Goal: Task Accomplishment & Management: Use online tool/utility

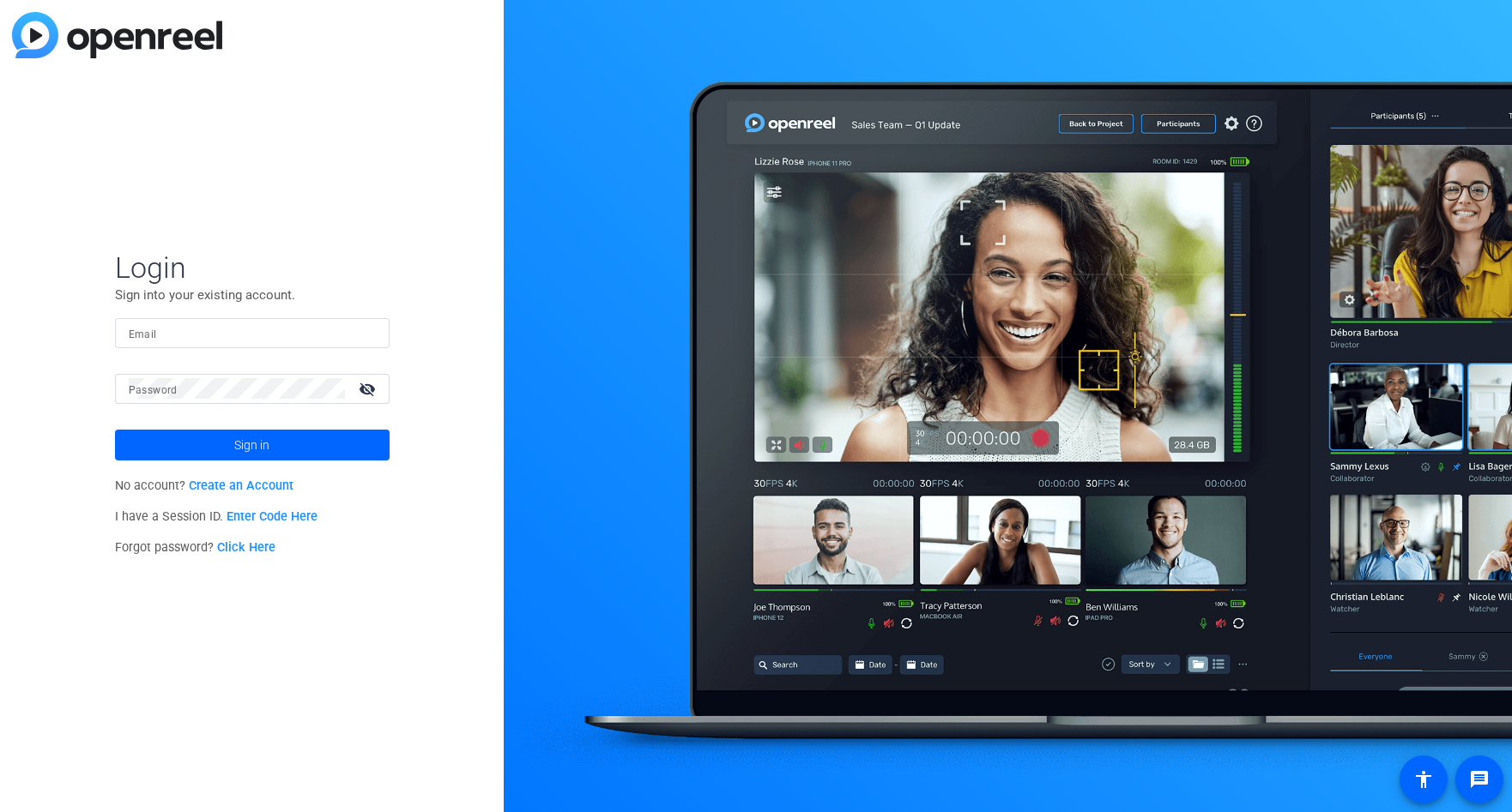
click at [253, 331] on input "Email" at bounding box center [251, 333] width 247 height 21
type input "[EMAIL_ADDRESS][DOMAIN_NAME]"
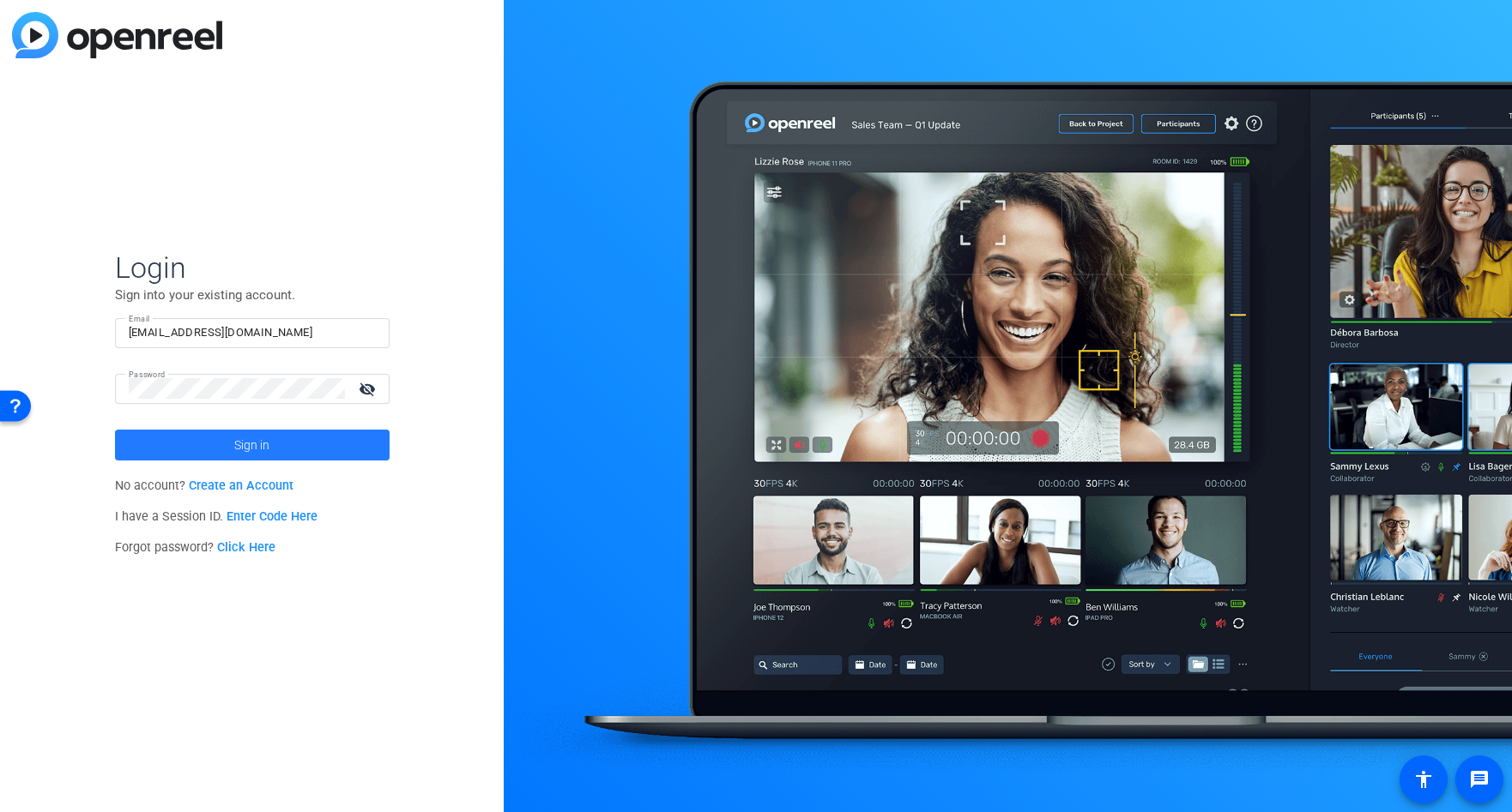
click at [230, 441] on span at bounding box center [252, 445] width 275 height 41
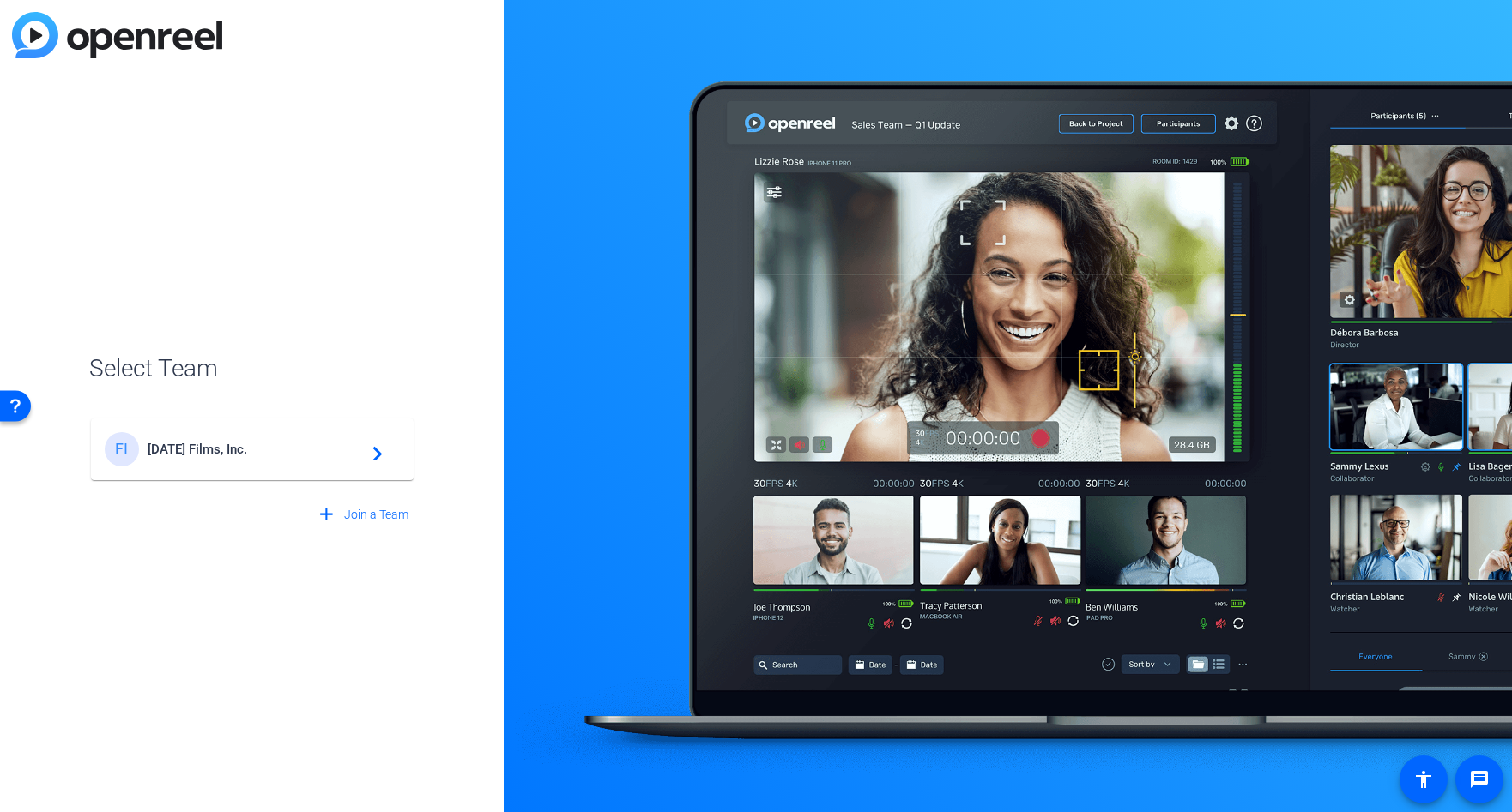
click at [222, 453] on span "[DATE] Films, Inc." at bounding box center [255, 449] width 215 height 16
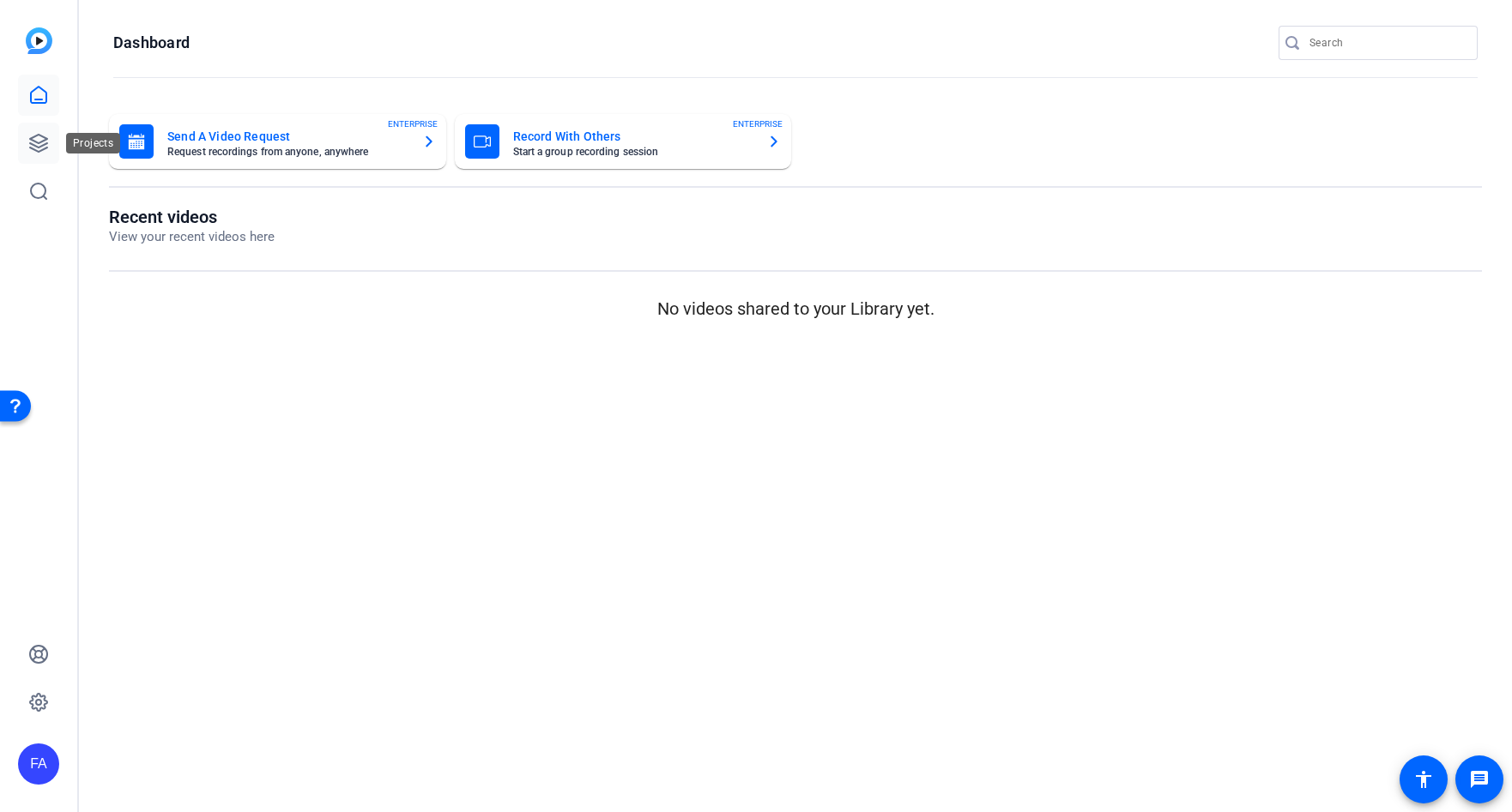
click at [41, 136] on icon at bounding box center [38, 143] width 21 height 21
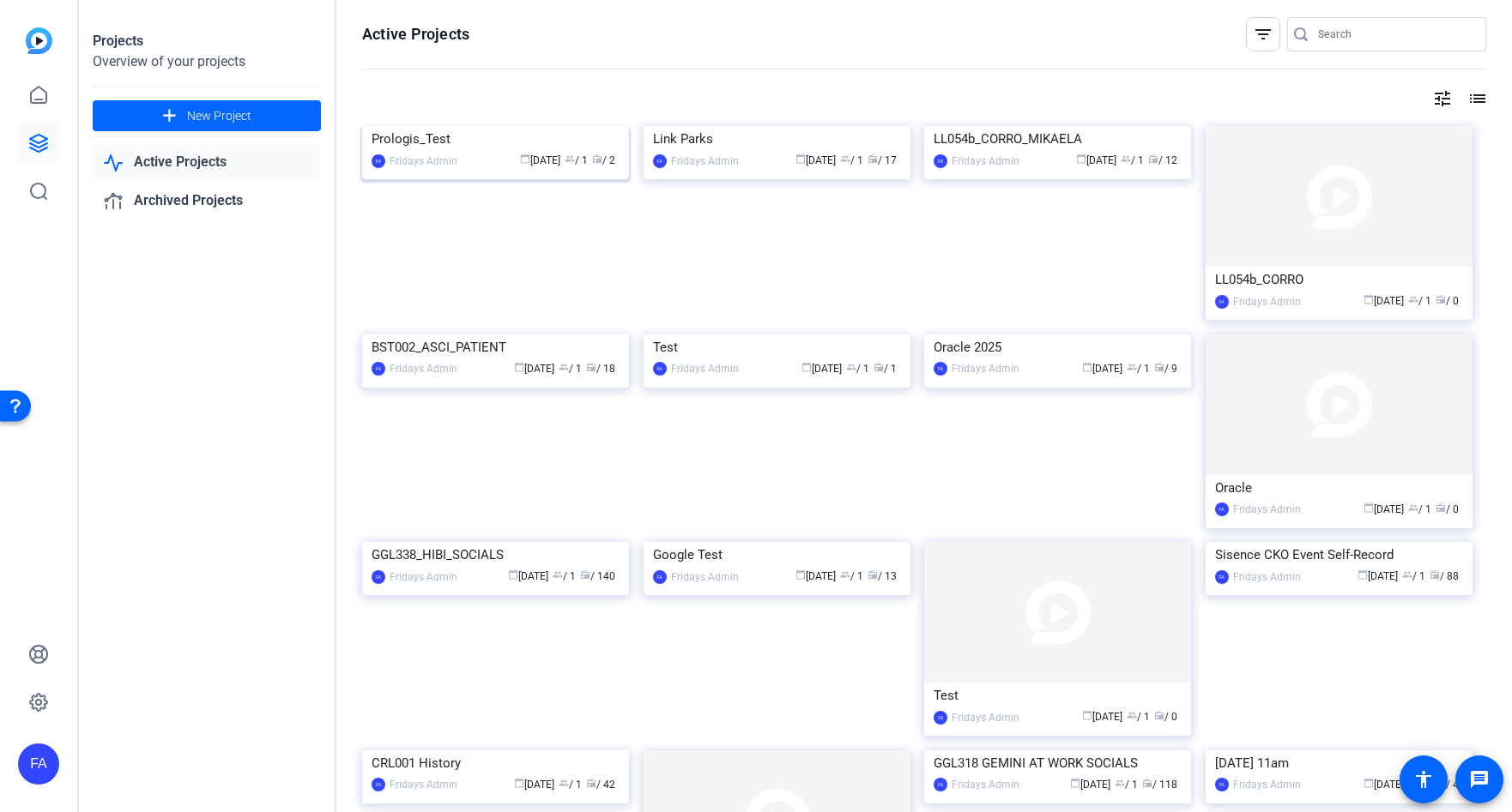
click at [559, 126] on img at bounding box center [496, 126] width 267 height 0
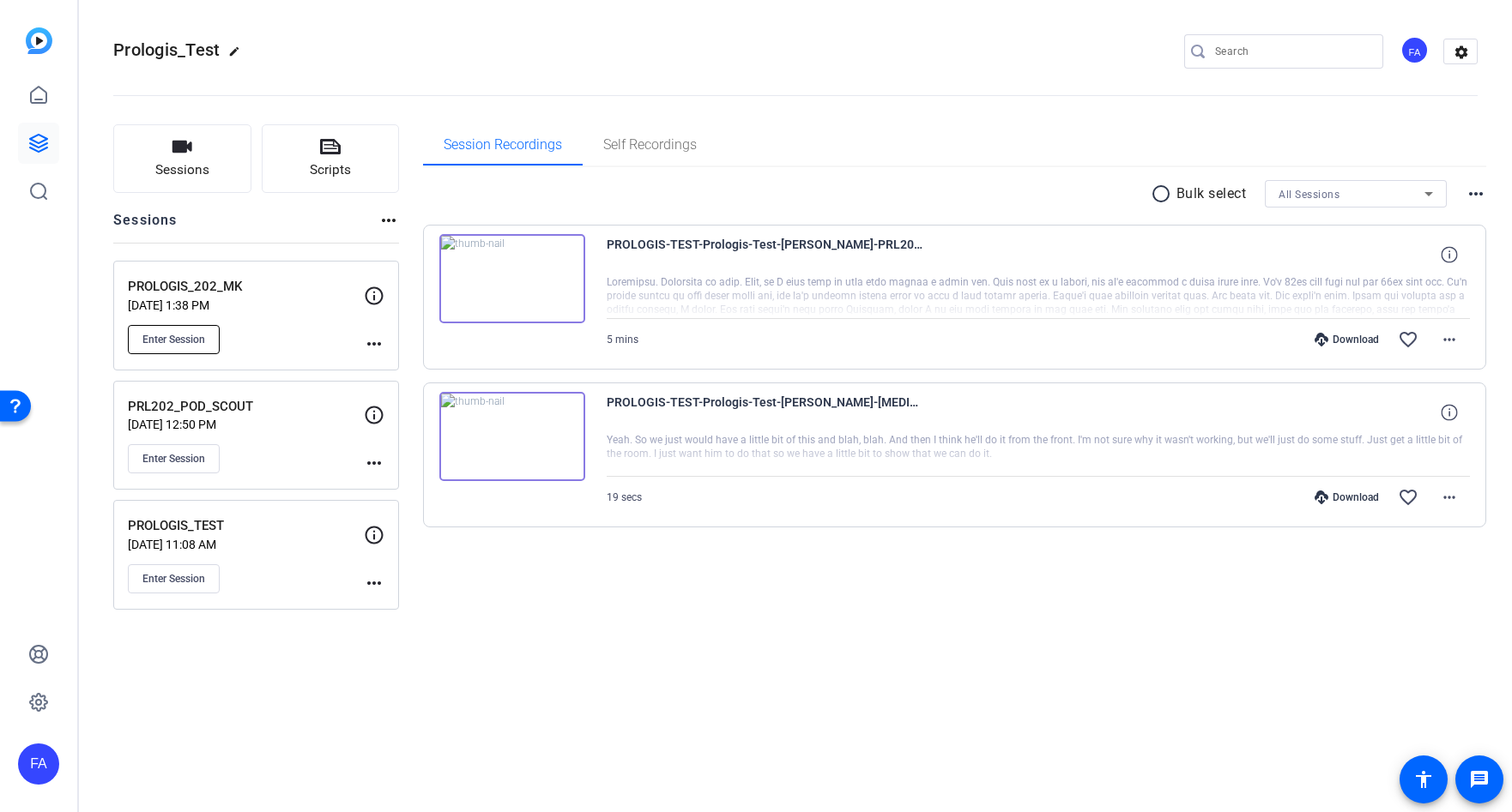
click at [190, 345] on span "Enter Session" at bounding box center [174, 340] width 63 height 14
click at [373, 581] on mat-icon "more_horiz" at bounding box center [374, 583] width 21 height 21
click at [382, 606] on span "Edit Session" at bounding box center [416, 608] width 78 height 21
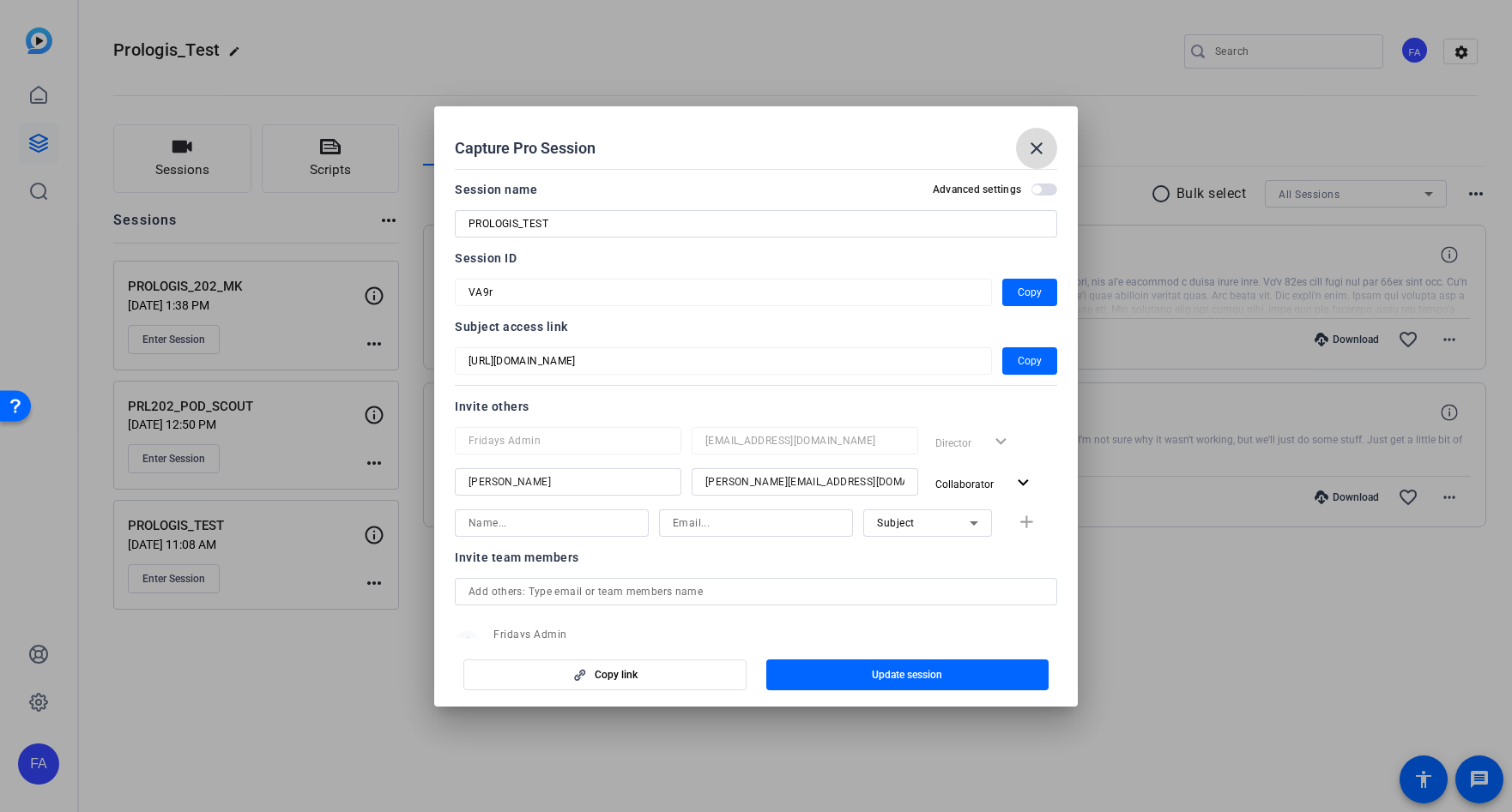
click at [1037, 139] on mat-icon "close" at bounding box center [1037, 148] width 21 height 21
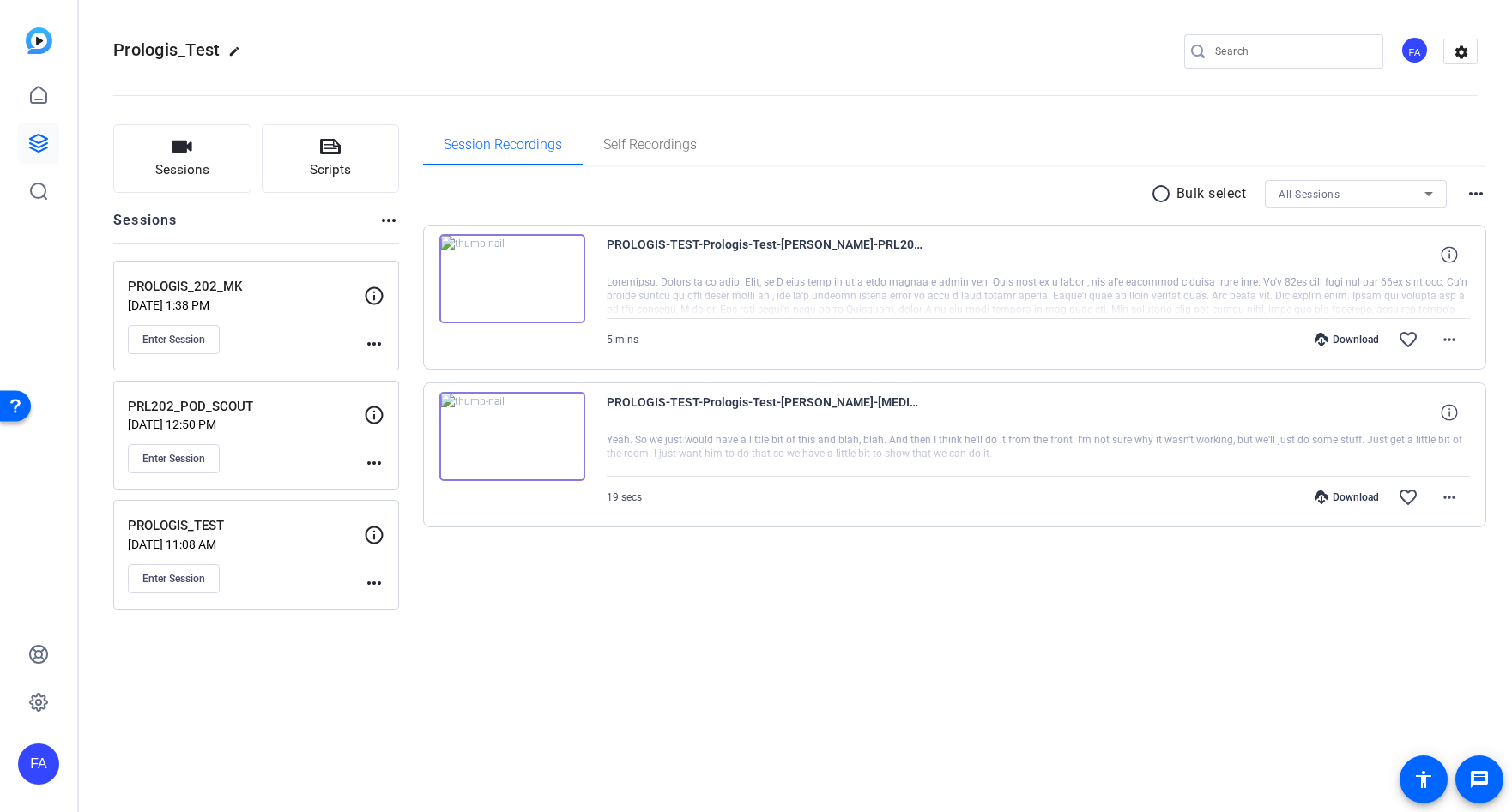
click at [368, 579] on mat-icon "more_horiz" at bounding box center [374, 583] width 21 height 21
click at [400, 606] on span "Edit Session" at bounding box center [416, 608] width 78 height 21
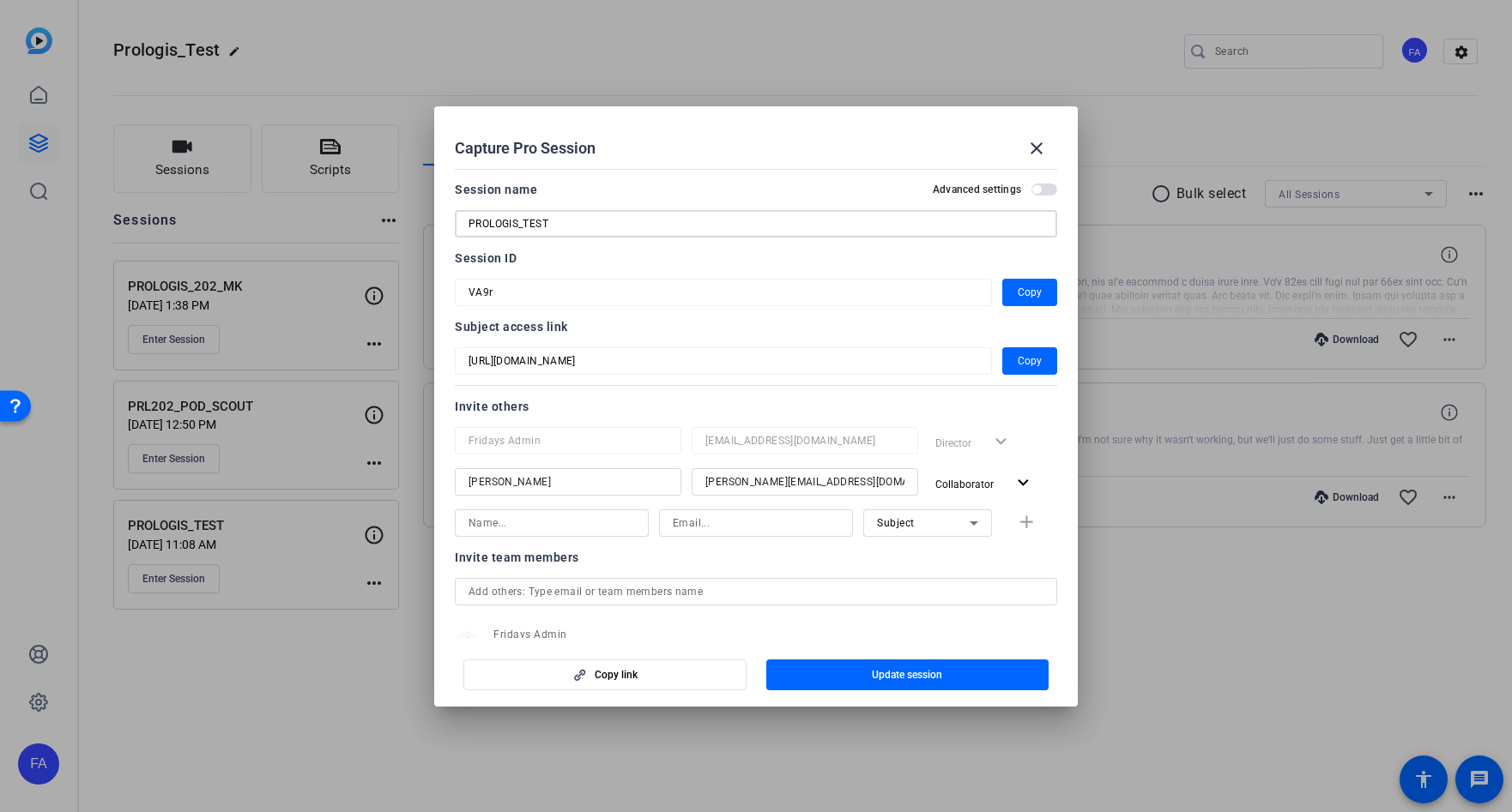
drag, startPoint x: 573, startPoint y: 225, endPoint x: 453, endPoint y: 215, distance: 120.4
click at [453, 215] on mat-dialog-content "Session name Advanced settings PROLOGIS_TEST Session ID VA9r Copy Subject acces…" at bounding box center [756, 400] width 643 height 476
click at [638, 219] on input "PROLOGIS_TEST" at bounding box center [756, 224] width 575 height 21
drag, startPoint x: 609, startPoint y: 220, endPoint x: 393, endPoint y: 215, distance: 216.1
click at [393, 215] on div "Capture Pro Session close Session name Advanced settings PROLOGIS_TEST Session …" at bounding box center [756, 406] width 1512 height 812
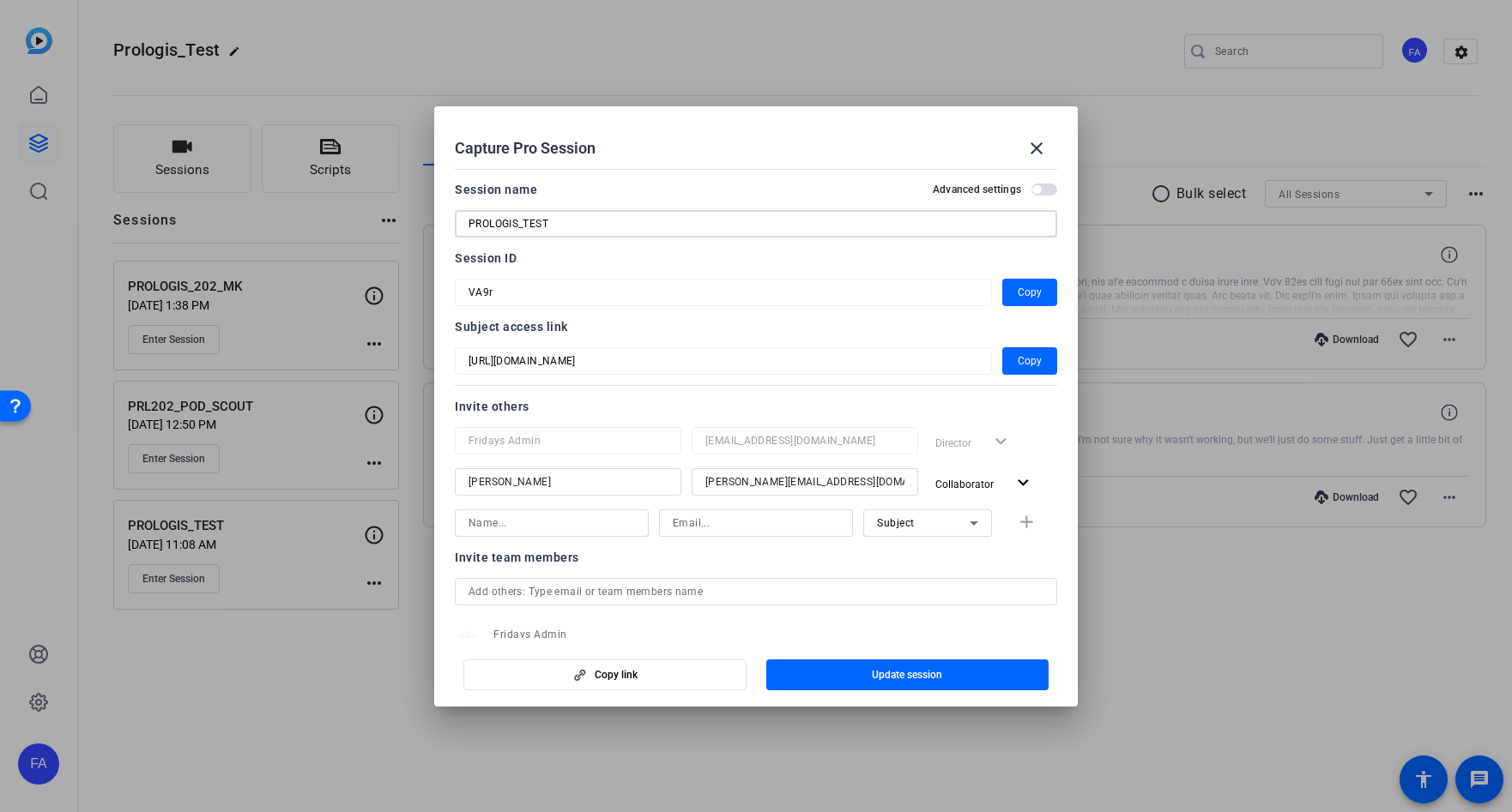
type input "F"
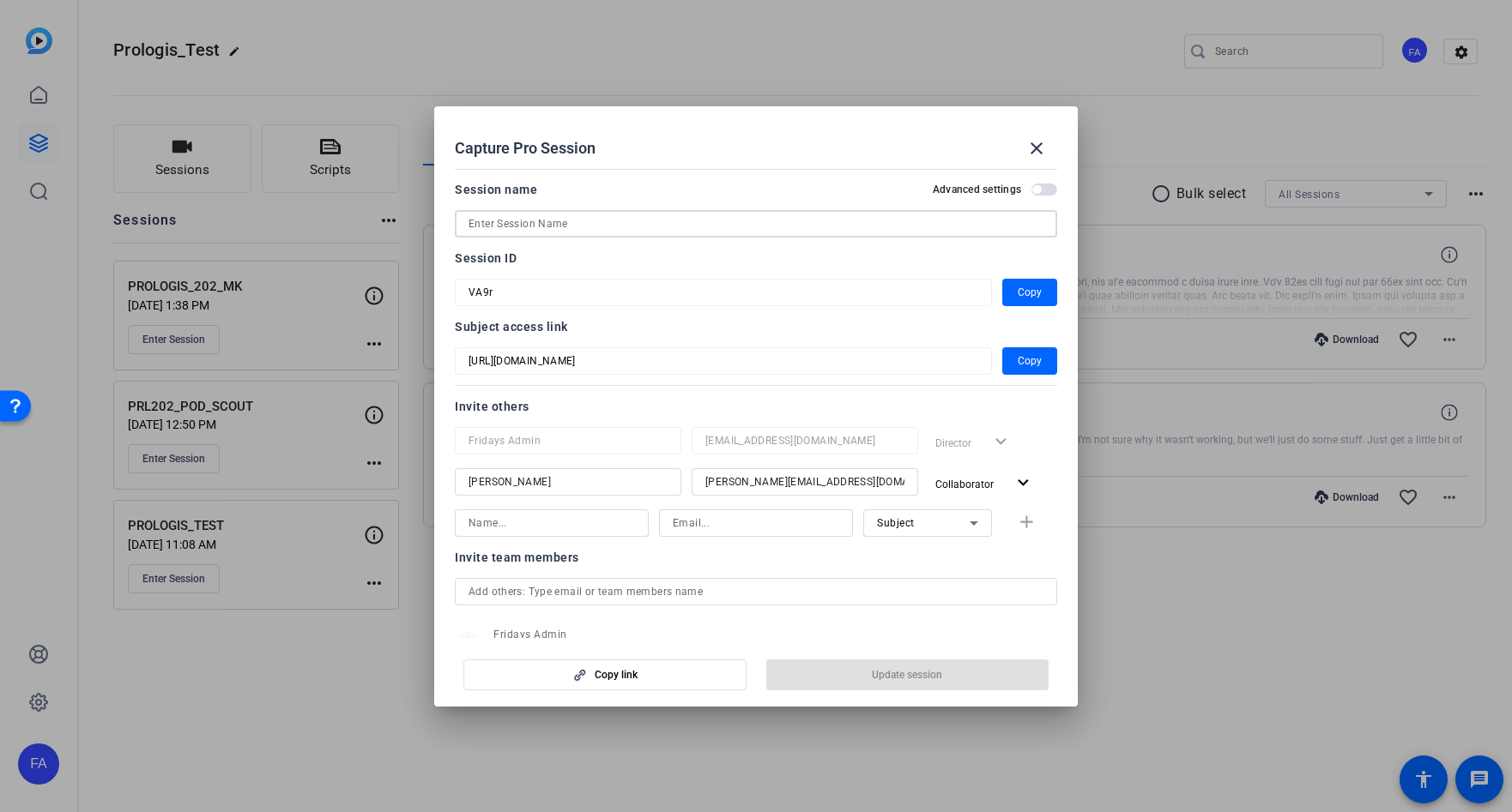
click at [487, 229] on input at bounding box center [756, 224] width 575 height 21
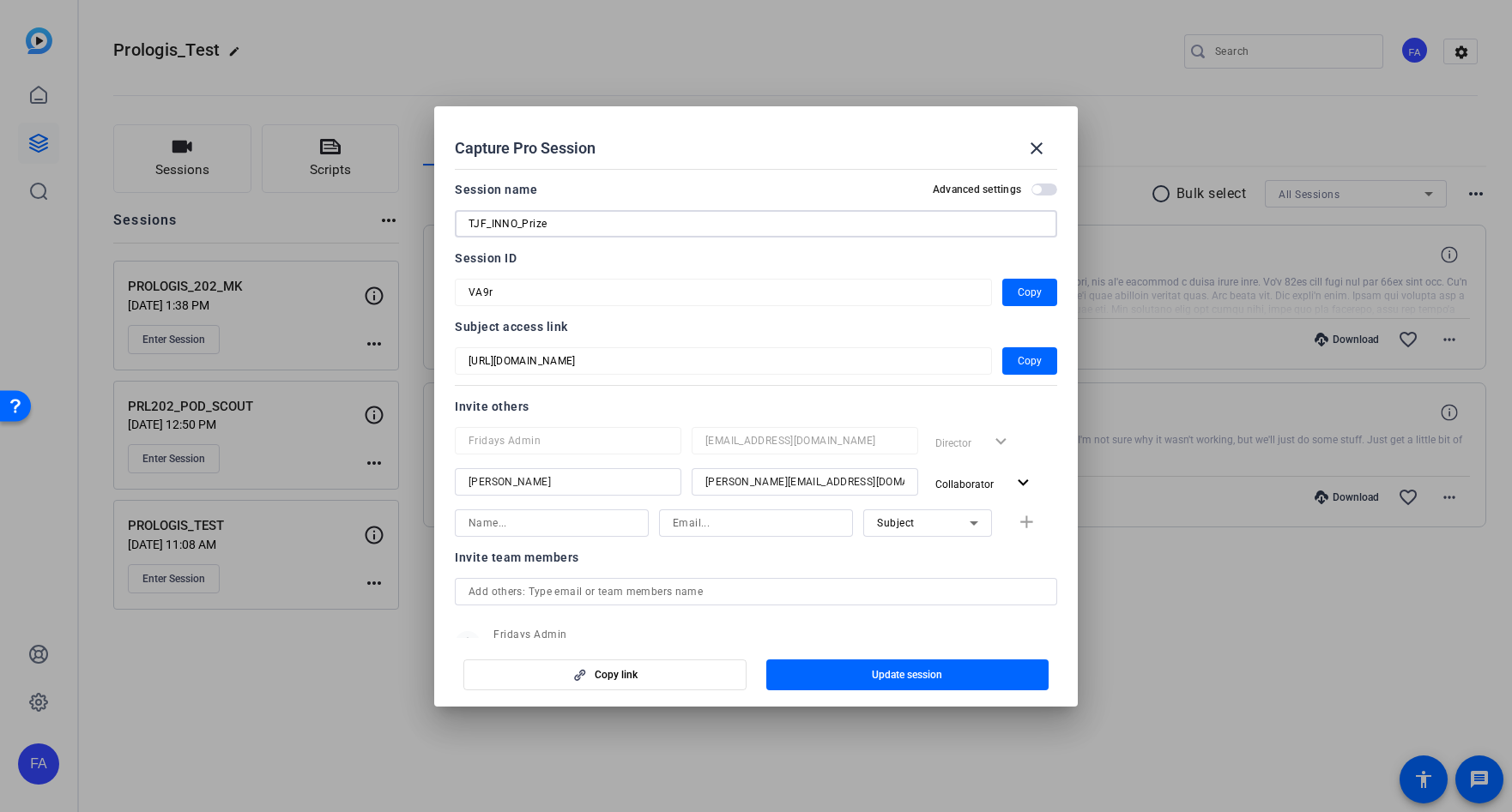
type input "TJF_INNO_Prize"
click at [558, 488] on input "Tim Kelly" at bounding box center [568, 482] width 199 height 21
drag, startPoint x: 542, startPoint y: 481, endPoint x: 379, endPoint y: 454, distance: 165.2
click at [425, 471] on div "Capture Pro Session close Session name Advanced settings TJF_INNO_Prize Session…" at bounding box center [756, 406] width 1512 height 812
type input "Perry Pickert"
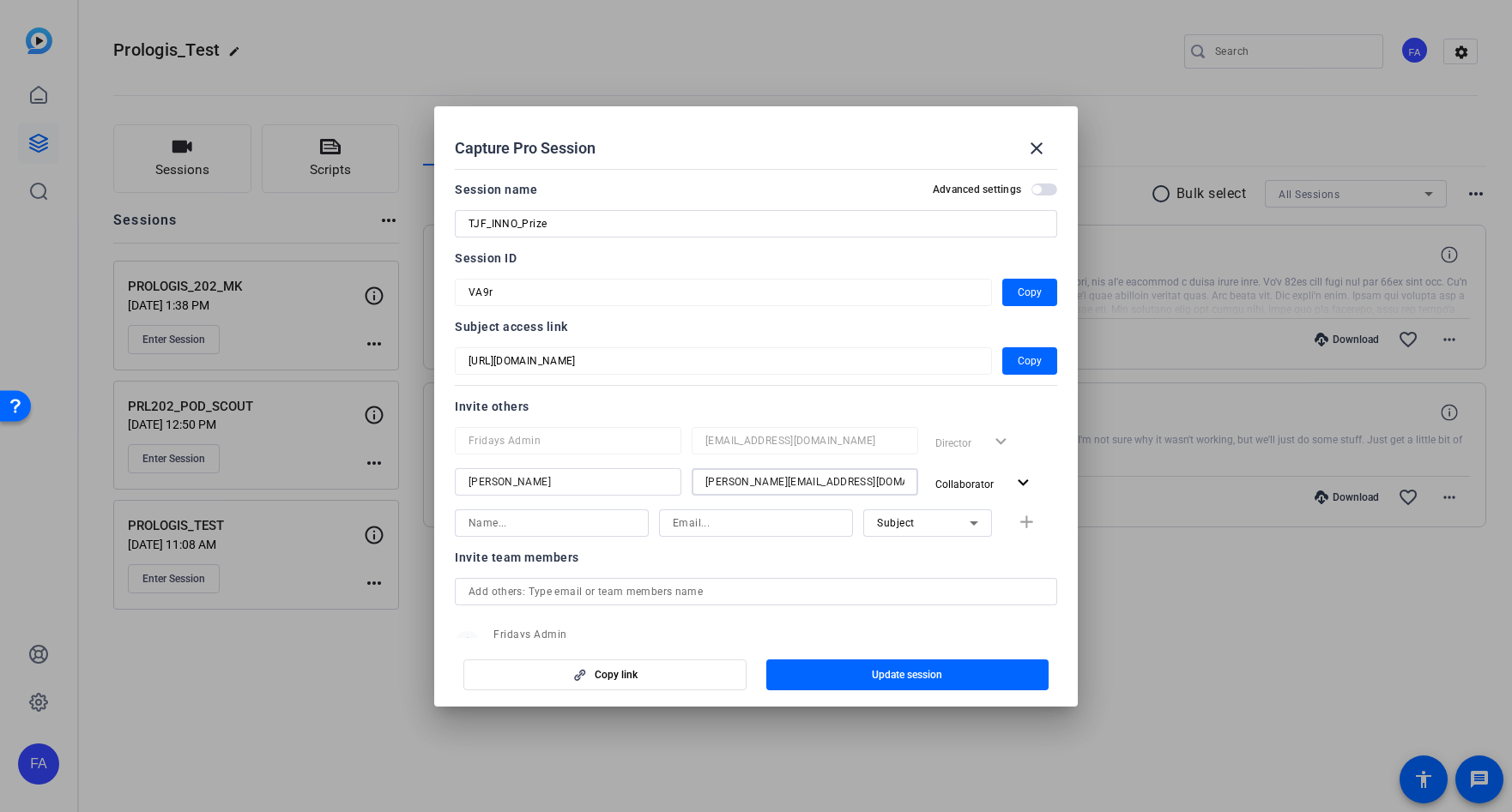
drag, startPoint x: 720, startPoint y: 486, endPoint x: 686, endPoint y: 485, distance: 34.0
click at [686, 485] on div "Perry Pickert tim@fridaysfilms.com Collaborator expand_more" at bounding box center [756, 483] width 602 height 31
click at [712, 488] on input "p@fridaysfilms.com" at bounding box center [804, 482] width 199 height 21
drag, startPoint x: 715, startPoint y: 486, endPoint x: 718, endPoint y: 508, distance: 22.2
click at [715, 486] on input "pe@fridaysfilms.com" at bounding box center [804, 482] width 199 height 21
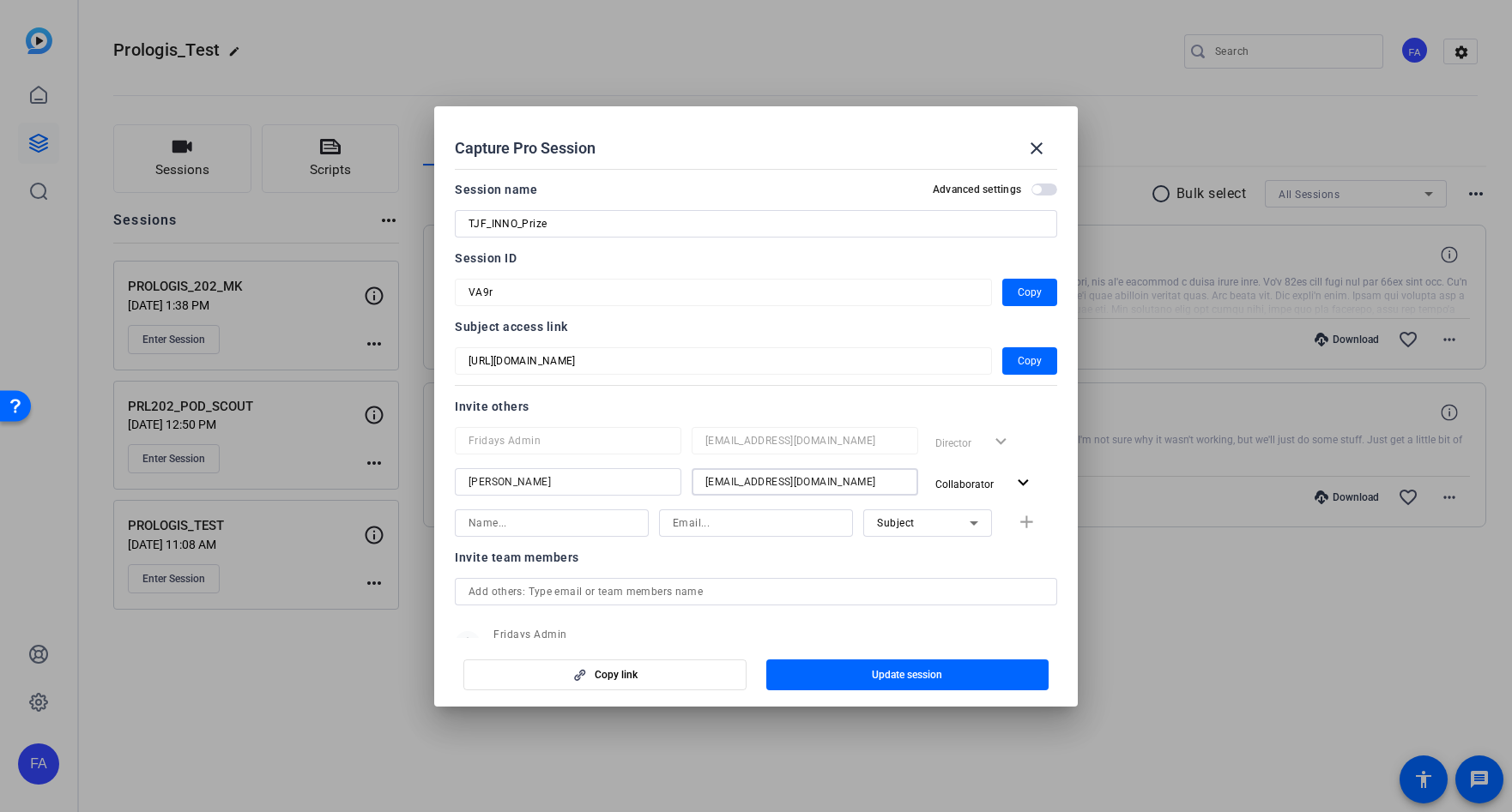
click at [721, 487] on input "per@fridaysfilms.com" at bounding box center [804, 482] width 199 height 21
click at [724, 483] on input "perr@fridaysfilms.com" at bounding box center [804, 482] width 199 height 21
click at [555, 527] on input at bounding box center [551, 523] width 167 height 21
click at [537, 524] on input "Nell Schwarz" at bounding box center [551, 523] width 167 height 21
type input "[PERSON_NAME]"
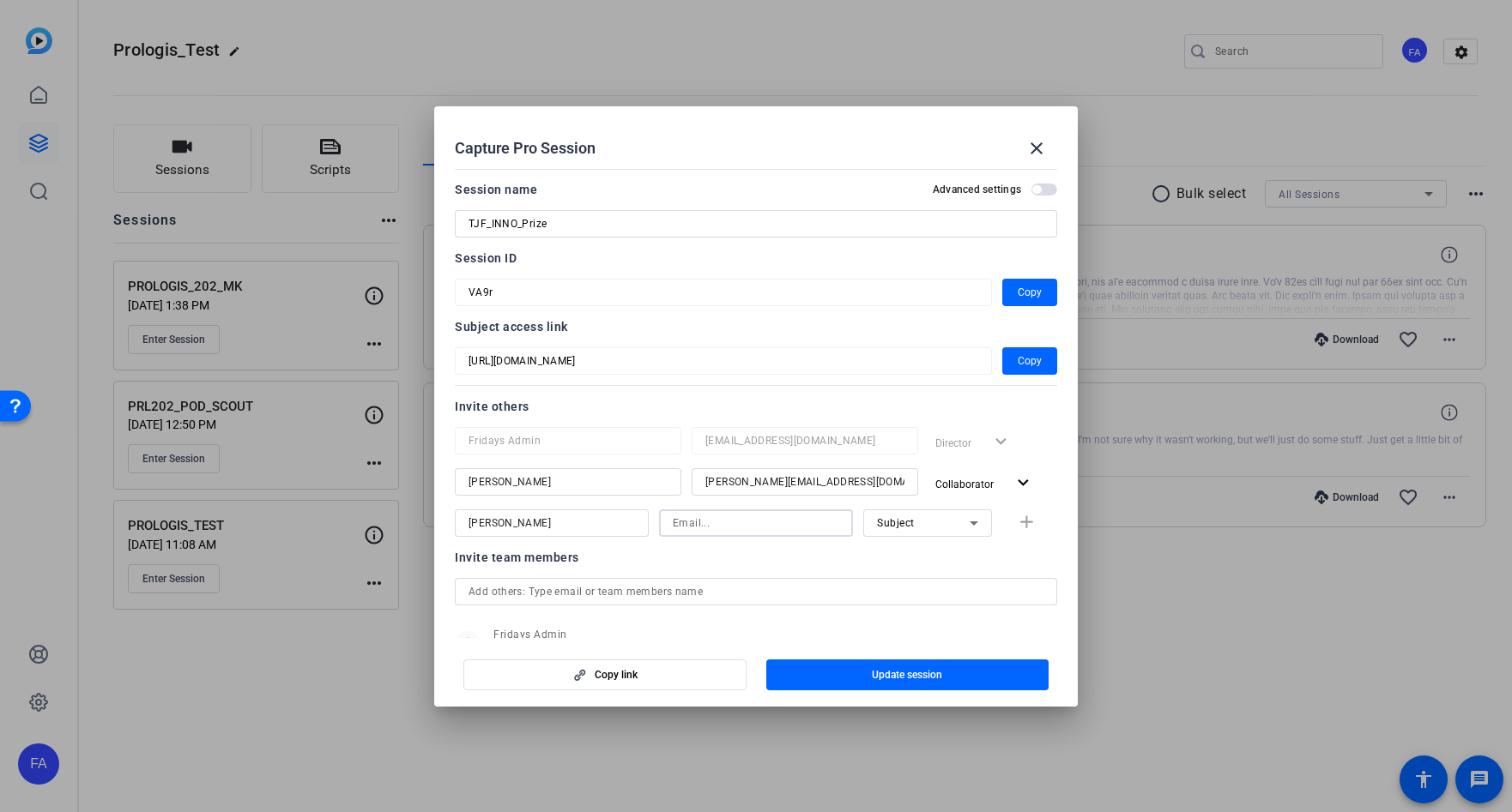
click at [722, 523] on input at bounding box center [756, 523] width 167 height 21
type input "[PERSON_NAME][EMAIL_ADDRESS][DOMAIN_NAME]"
click at [945, 518] on div "Subject" at bounding box center [923, 522] width 92 height 22
click at [926, 587] on mat-option "Watcher" at bounding box center [927, 584] width 128 height 27
click at [969, 554] on div at bounding box center [927, 547] width 128 height 19
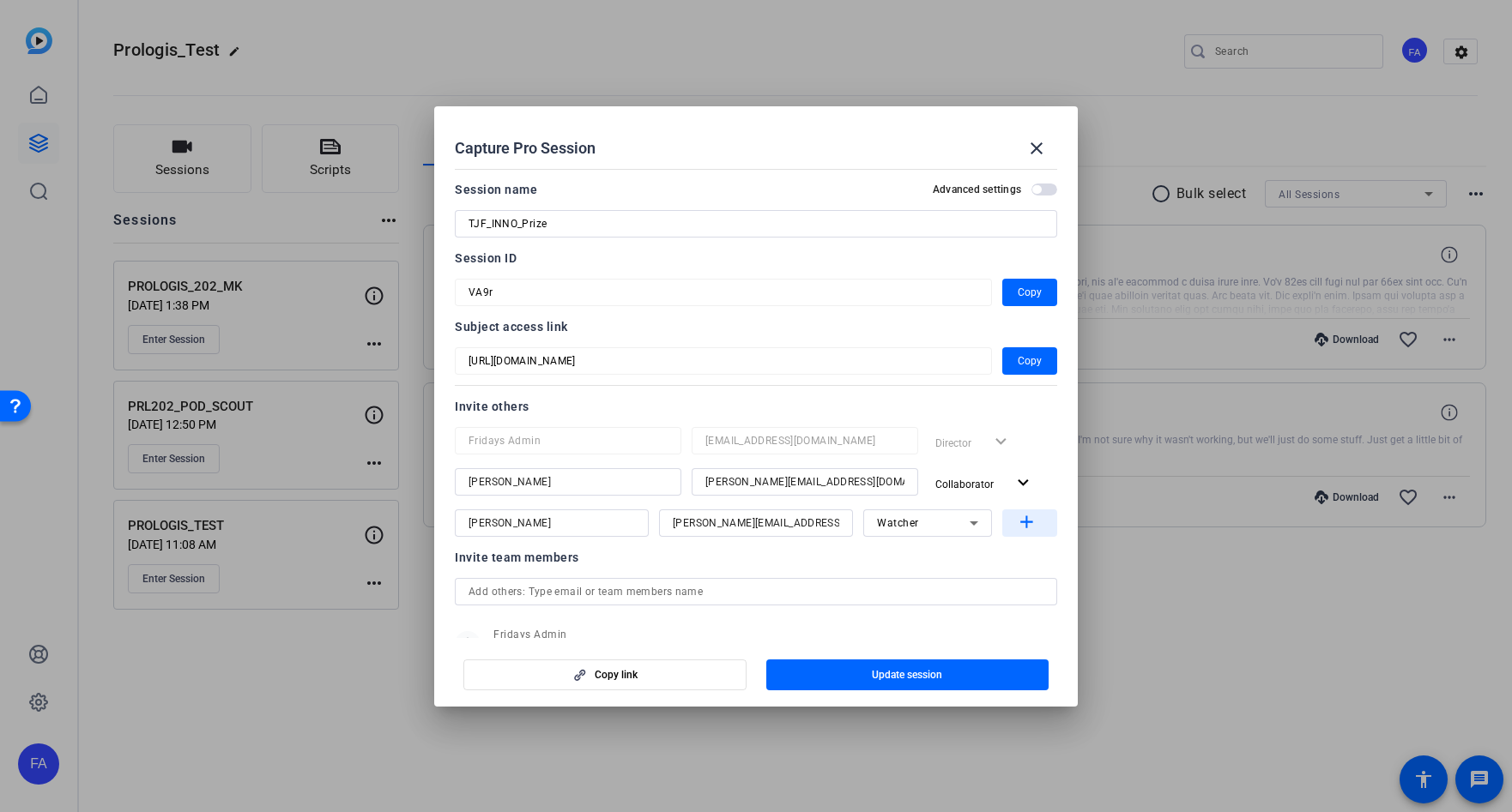
drag, startPoint x: 1026, startPoint y: 524, endPoint x: 1031, endPoint y: 539, distance: 15.8
click at [1026, 524] on mat-icon "add" at bounding box center [1026, 522] width 22 height 22
click at [1049, 515] on div "Watcher expand_more" at bounding box center [992, 524] width 128 height 31
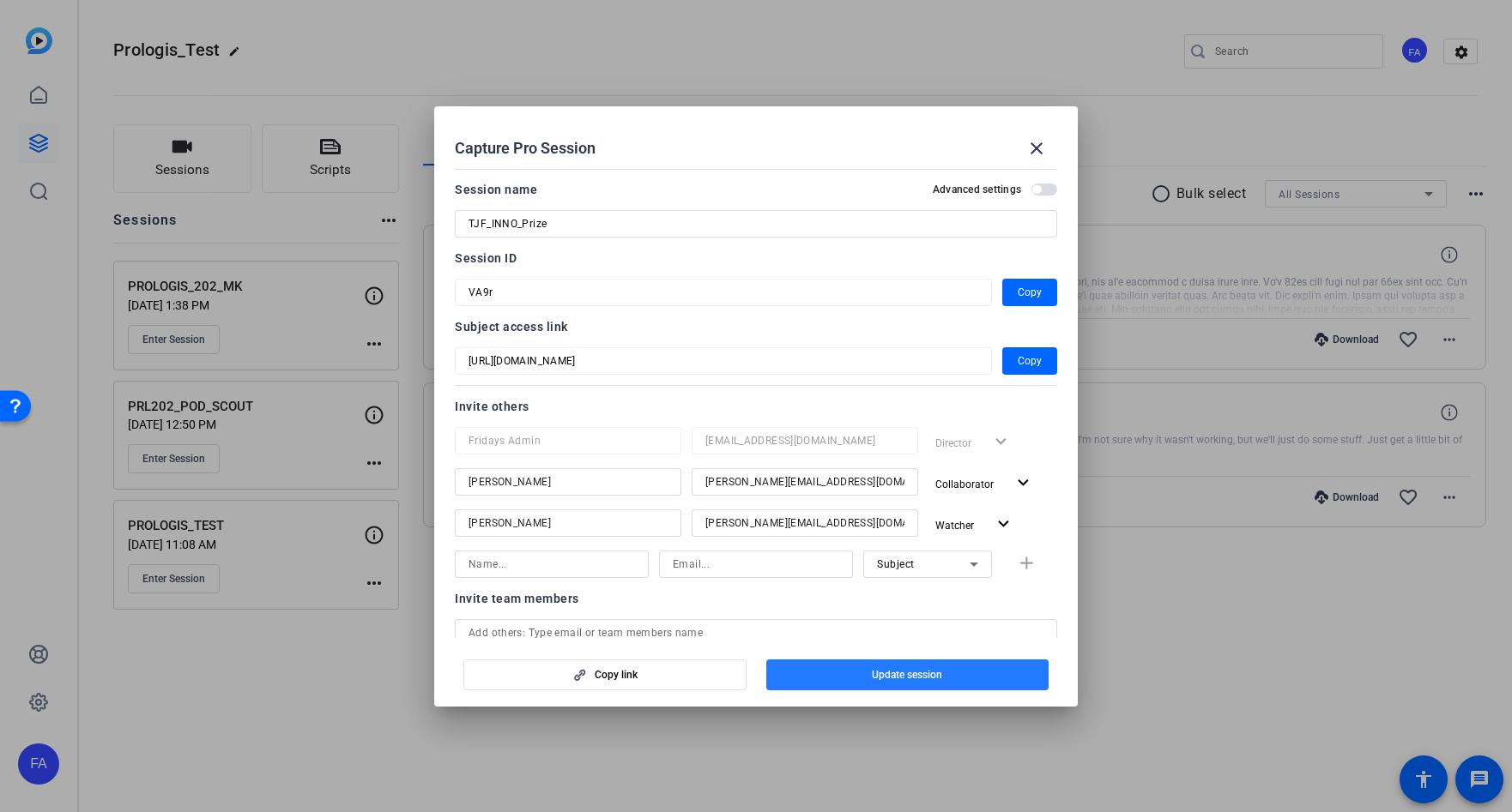
click at [897, 676] on span "Update session" at bounding box center [907, 675] width 71 height 14
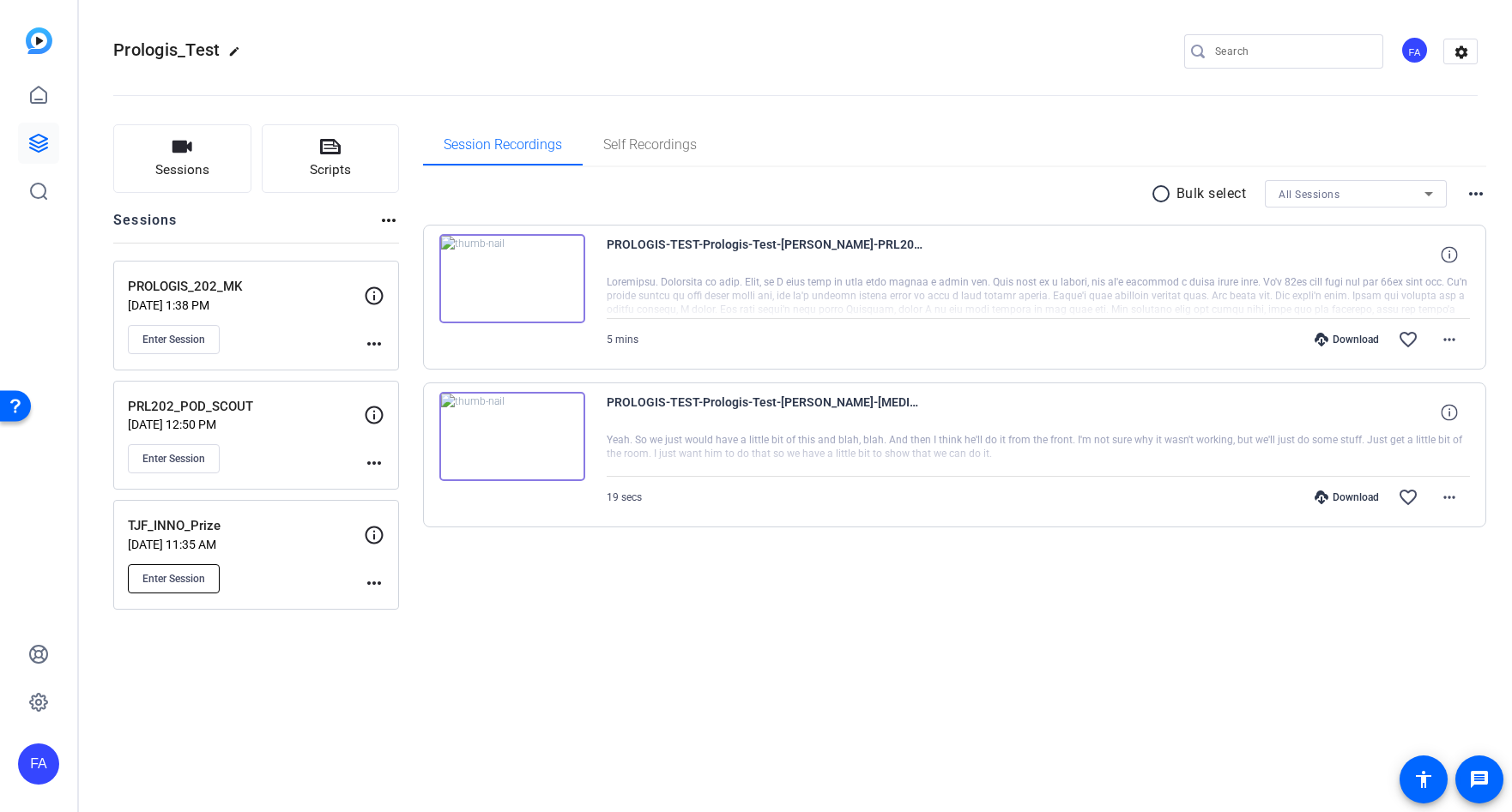
click at [190, 577] on span "Enter Session" at bounding box center [174, 579] width 63 height 14
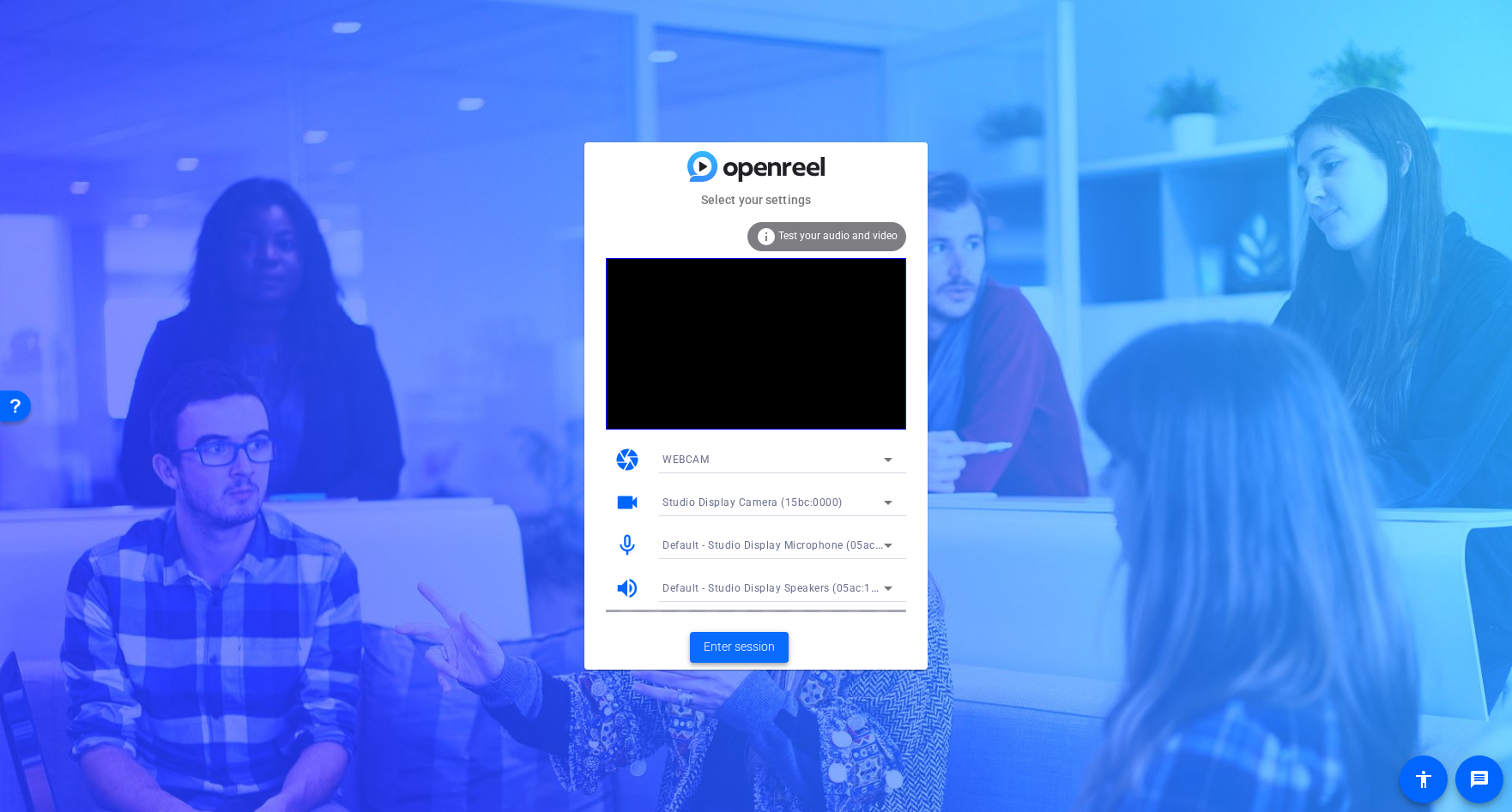
click at [708, 646] on span "Enter session" at bounding box center [739, 647] width 72 height 18
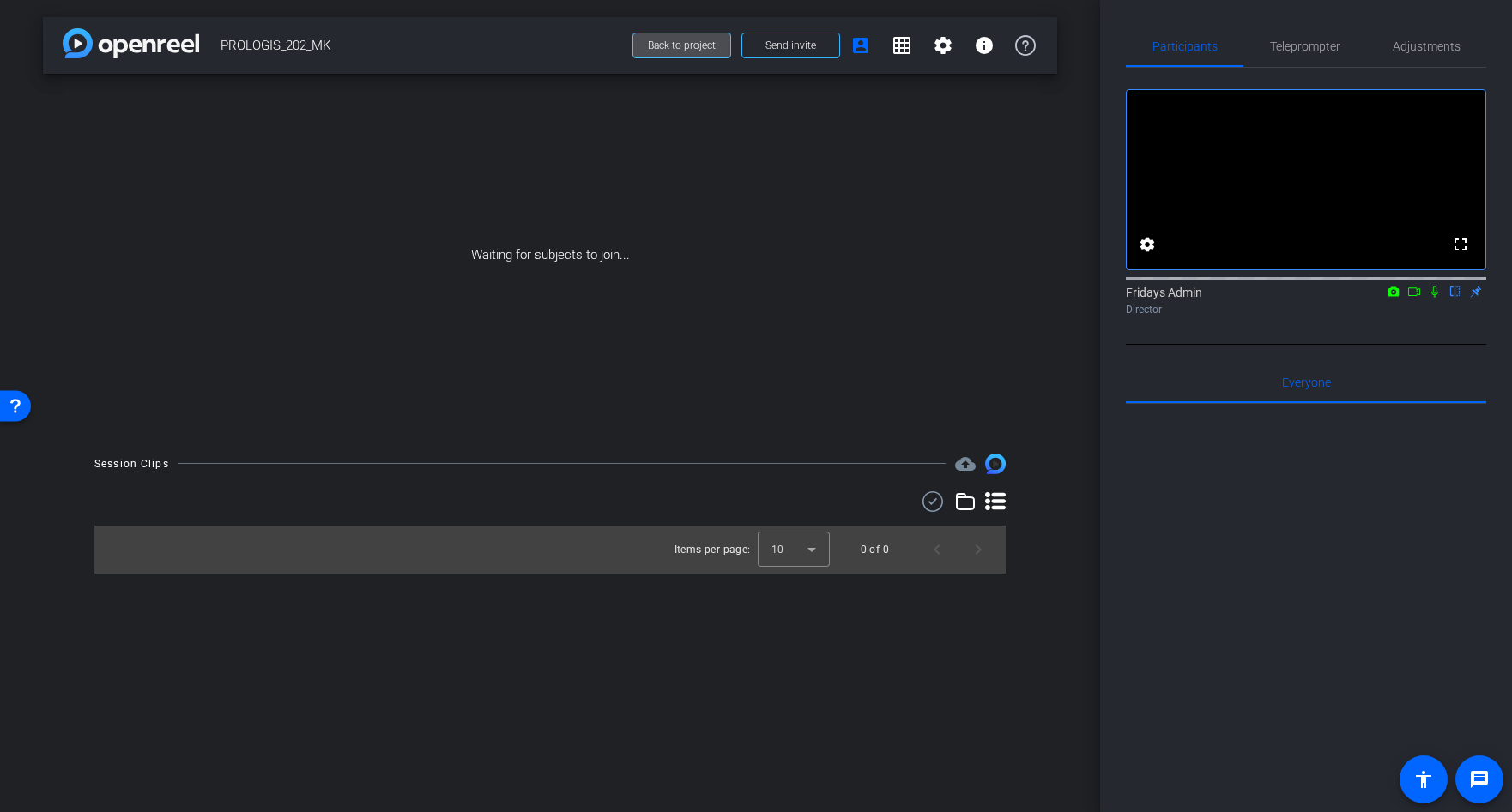
click at [707, 48] on span "Back to project" at bounding box center [681, 45] width 68 height 12
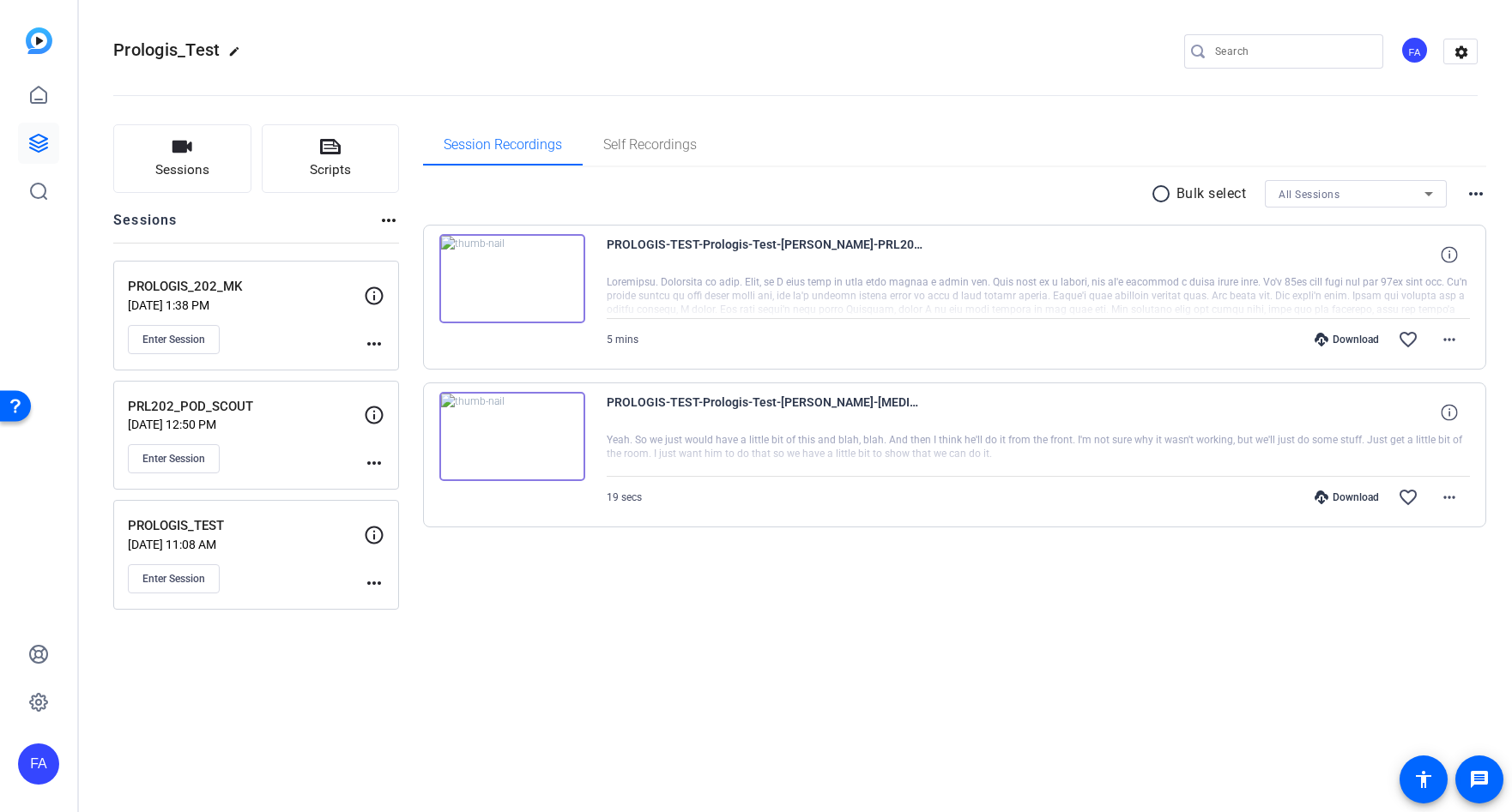
click at [368, 344] on mat-icon "more_horiz" at bounding box center [374, 344] width 21 height 21
click at [393, 372] on span "Edit Session" at bounding box center [416, 369] width 78 height 21
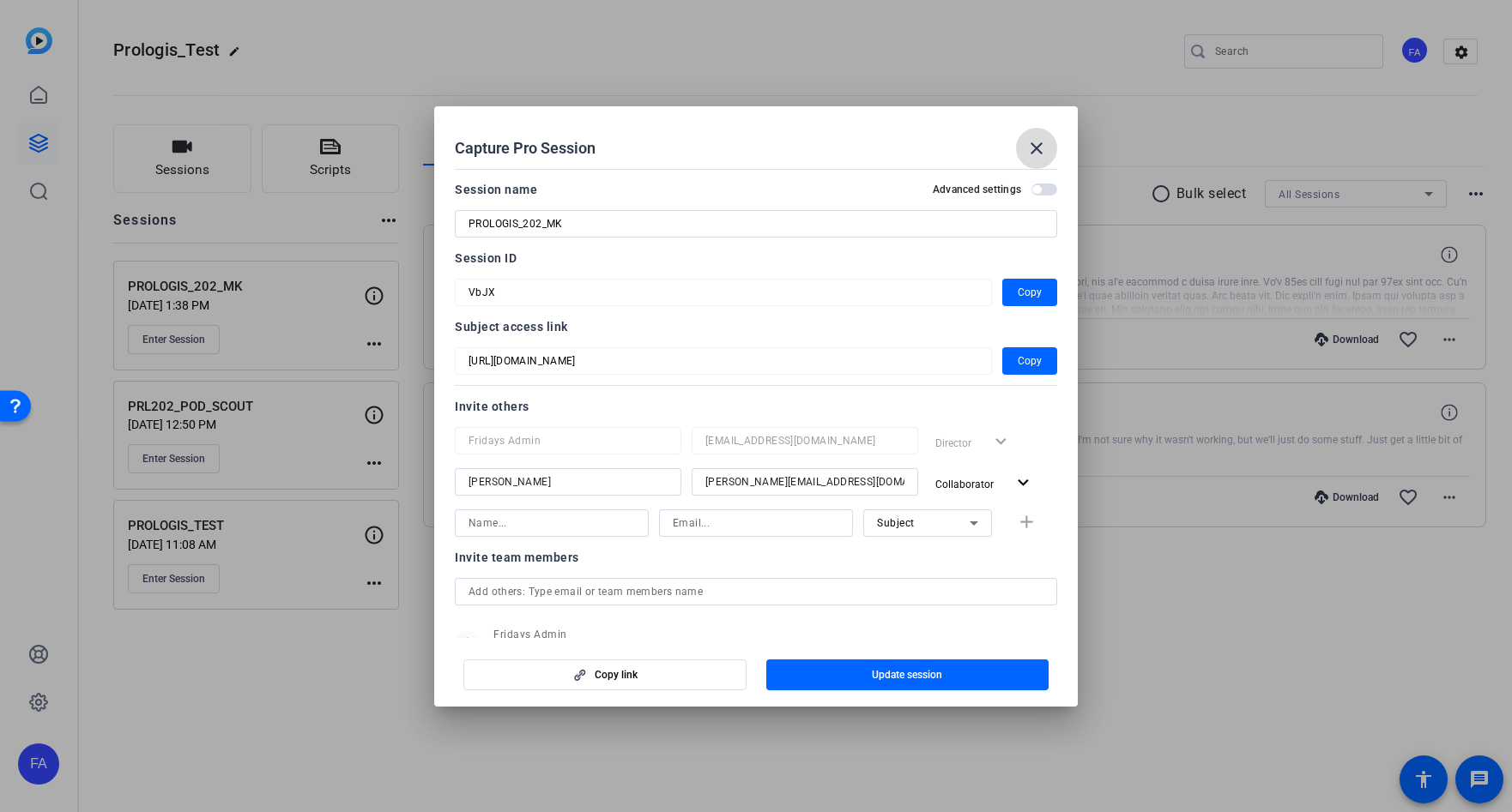
click at [1035, 148] on mat-icon "close" at bounding box center [1037, 148] width 21 height 21
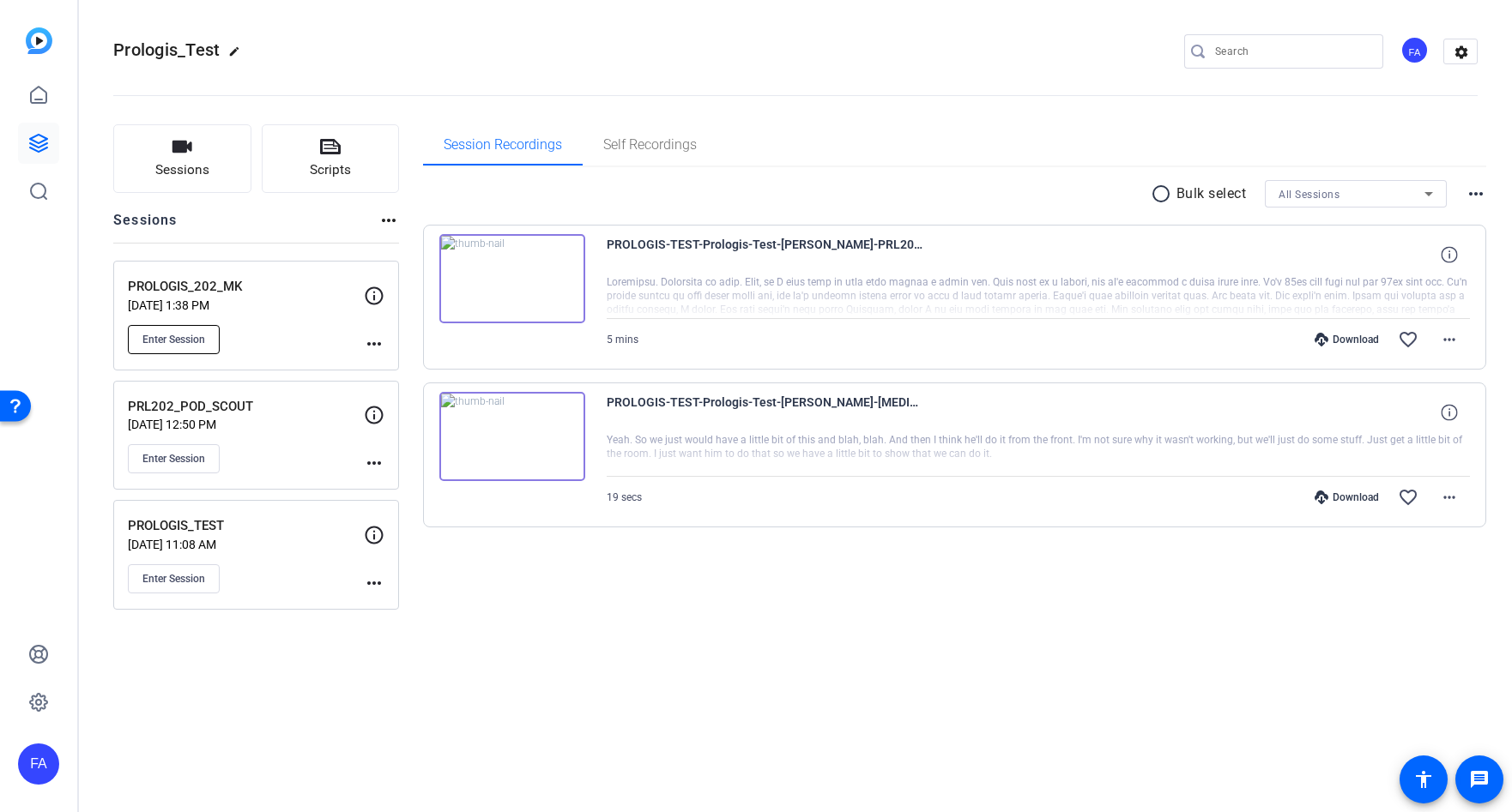
click at [202, 343] on span "Enter Session" at bounding box center [174, 340] width 63 height 14
click at [201, 572] on span "Enter Session" at bounding box center [174, 579] width 63 height 14
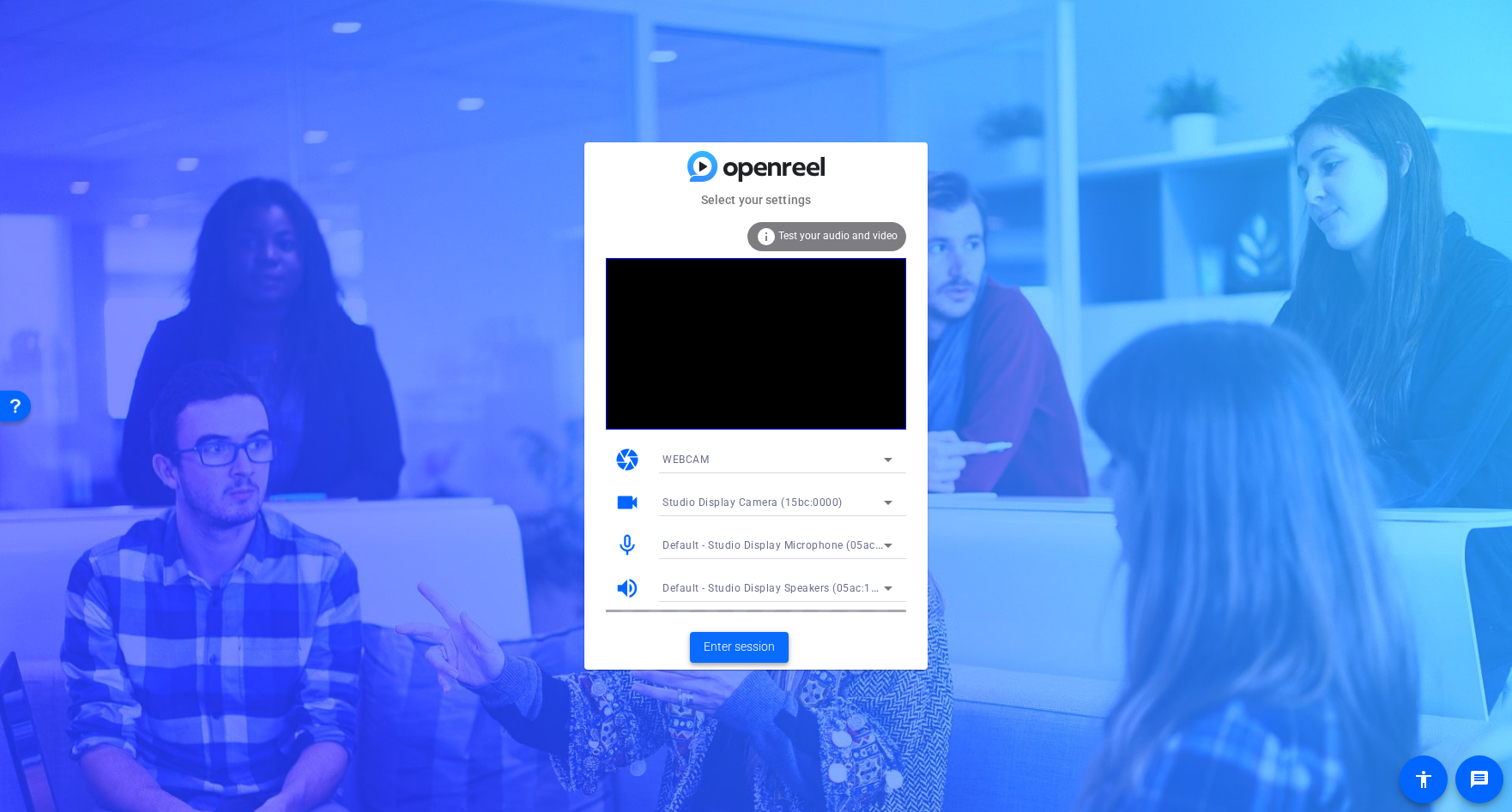
click at [715, 651] on span "Enter session" at bounding box center [739, 647] width 72 height 18
click at [755, 640] on span "Enter session" at bounding box center [739, 647] width 72 height 18
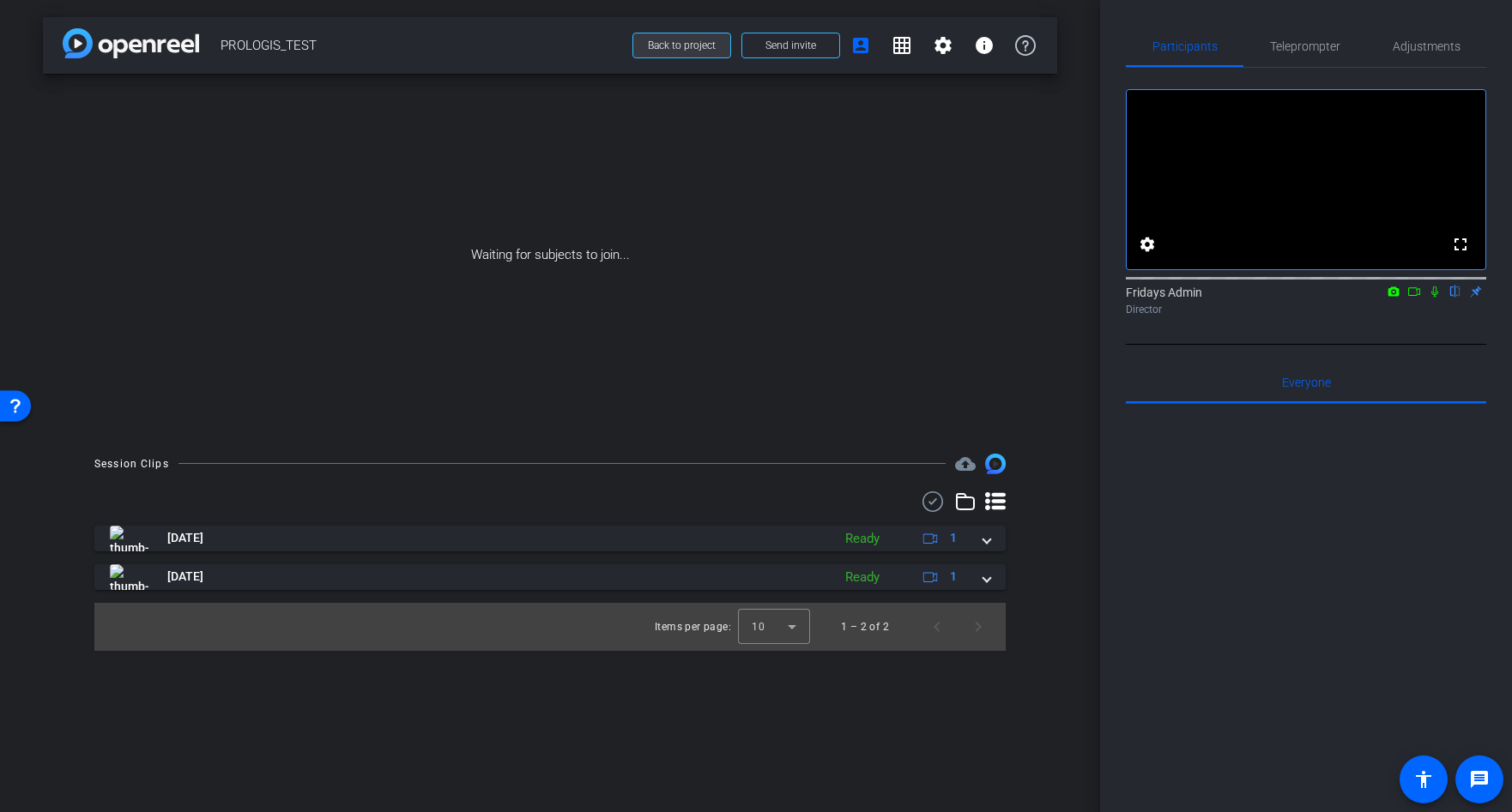
click at [700, 44] on span "Back to project" at bounding box center [681, 45] width 68 height 12
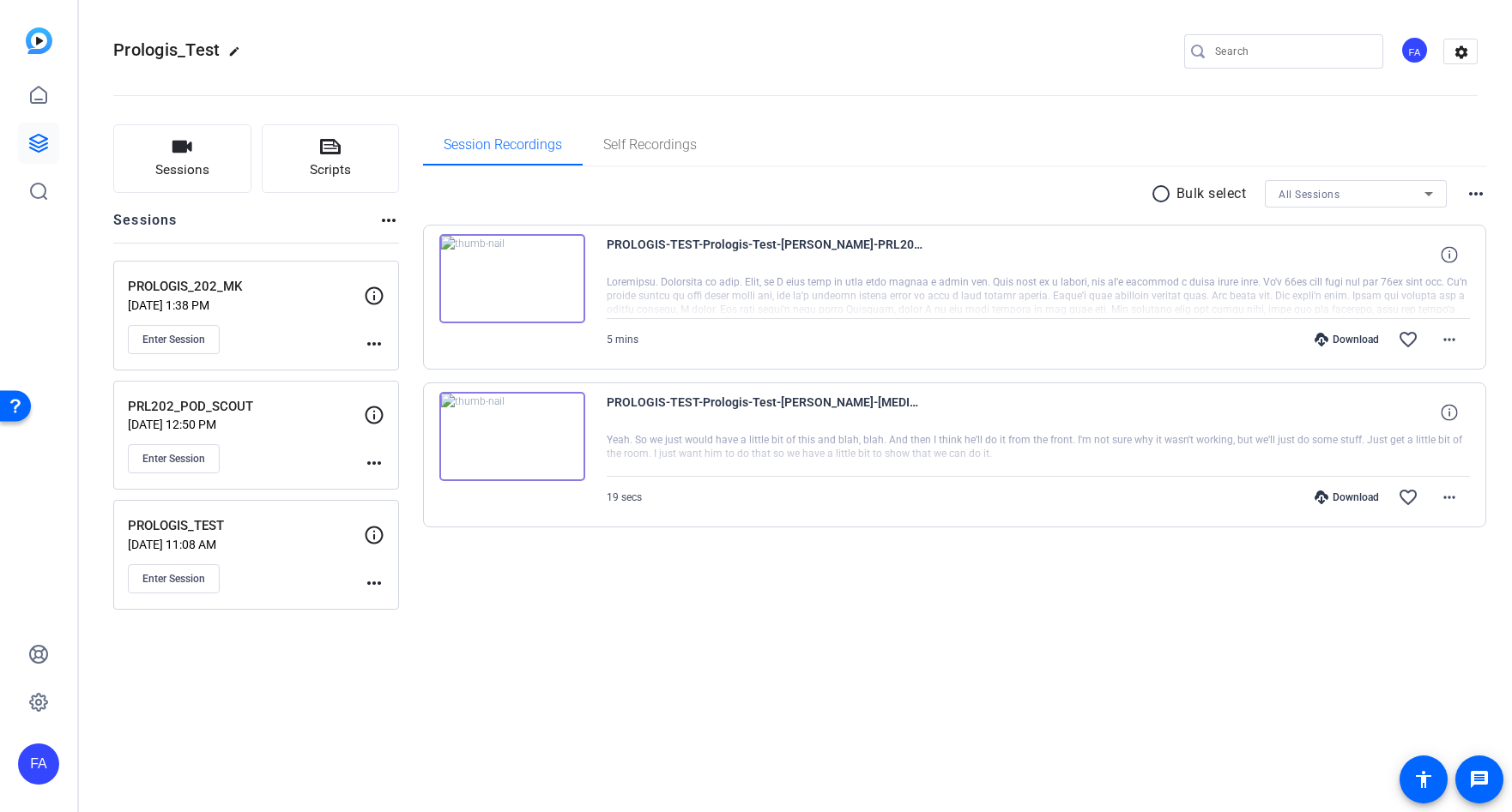
click at [375, 583] on mat-icon "more_horiz" at bounding box center [374, 583] width 21 height 21
click at [411, 610] on span "Edit Session" at bounding box center [416, 608] width 78 height 21
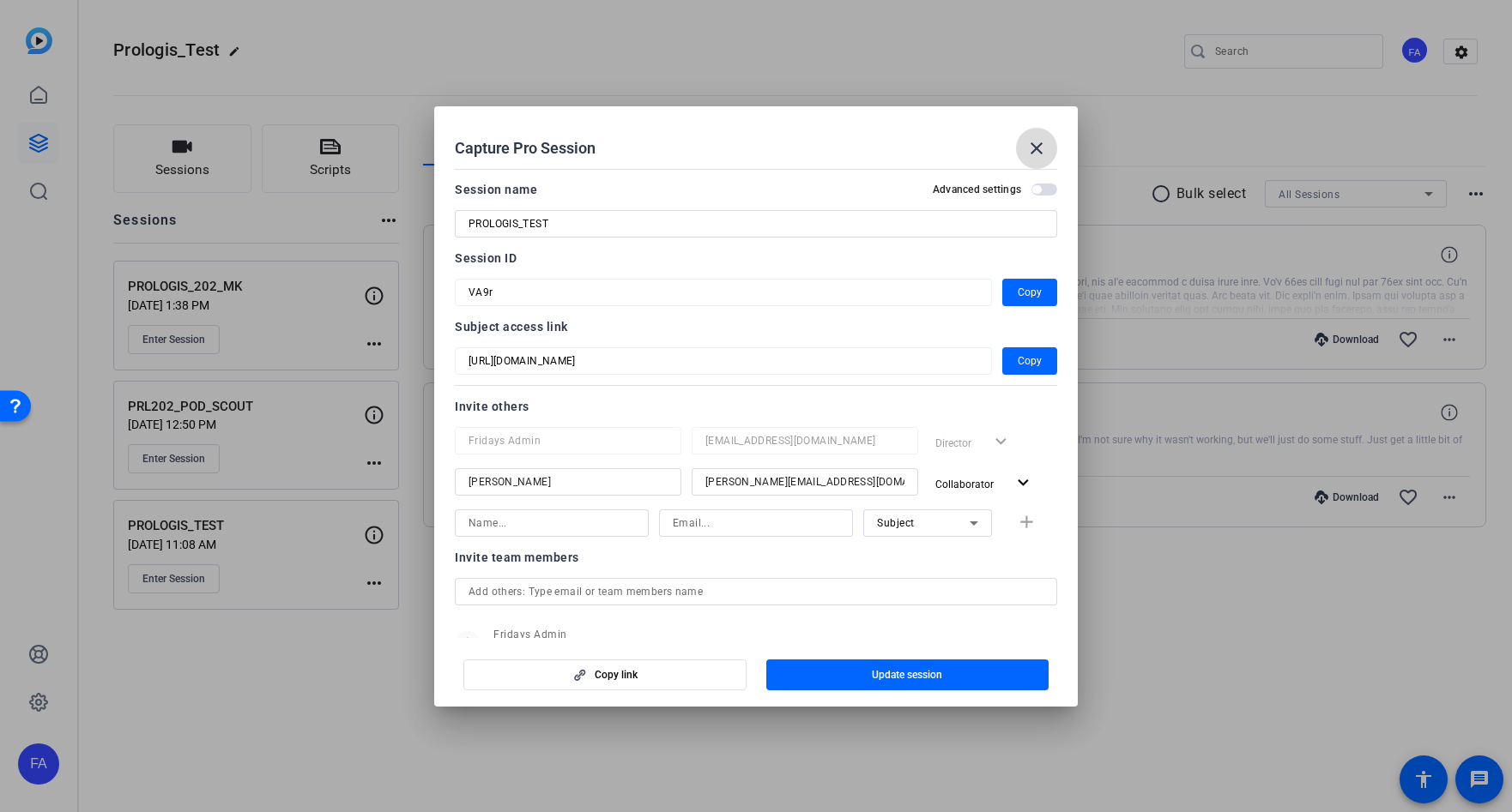
click at [1039, 141] on mat-icon "close" at bounding box center [1037, 148] width 21 height 21
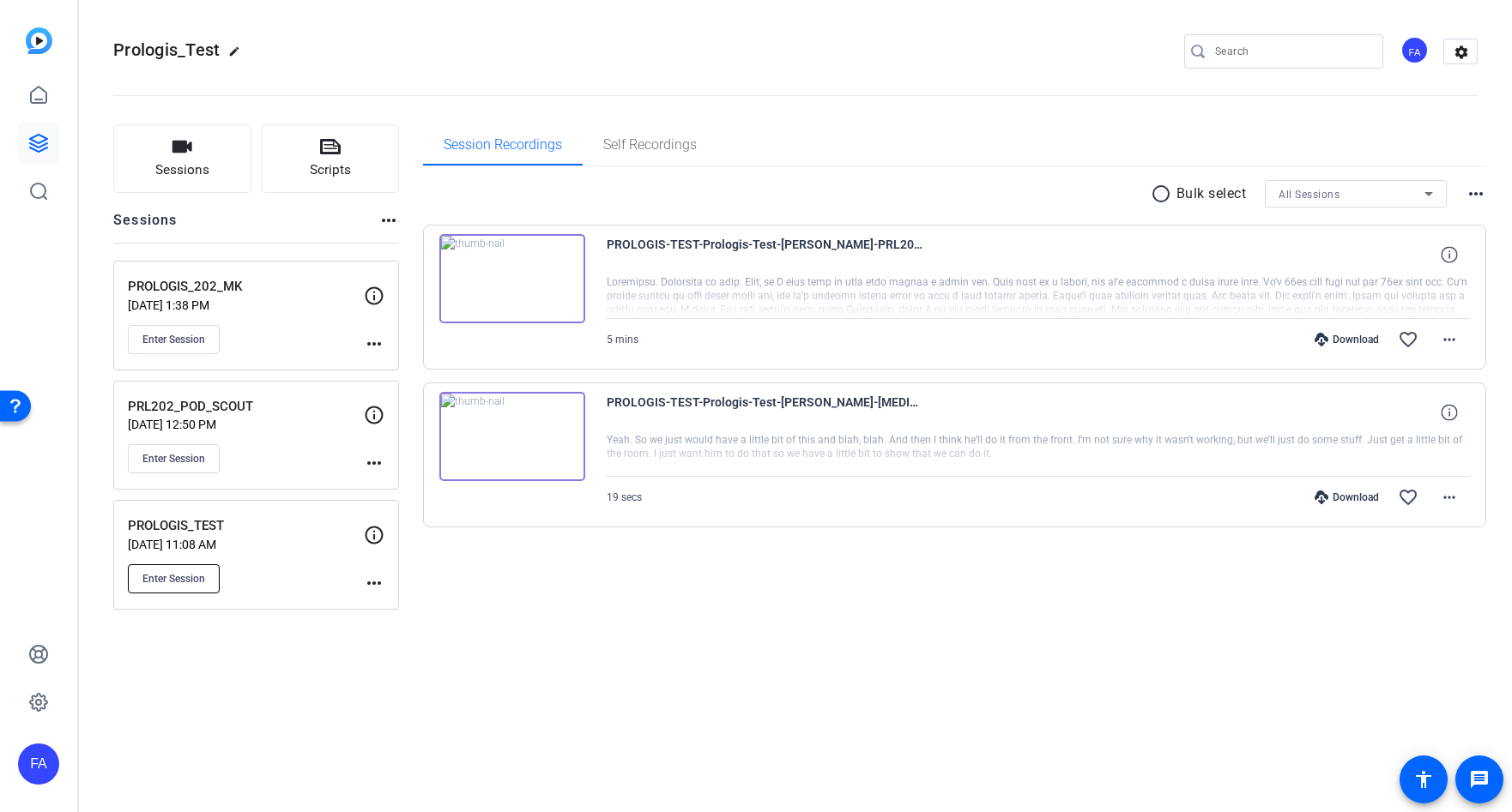
click at [180, 567] on button "Enter Session" at bounding box center [174, 578] width 92 height 29
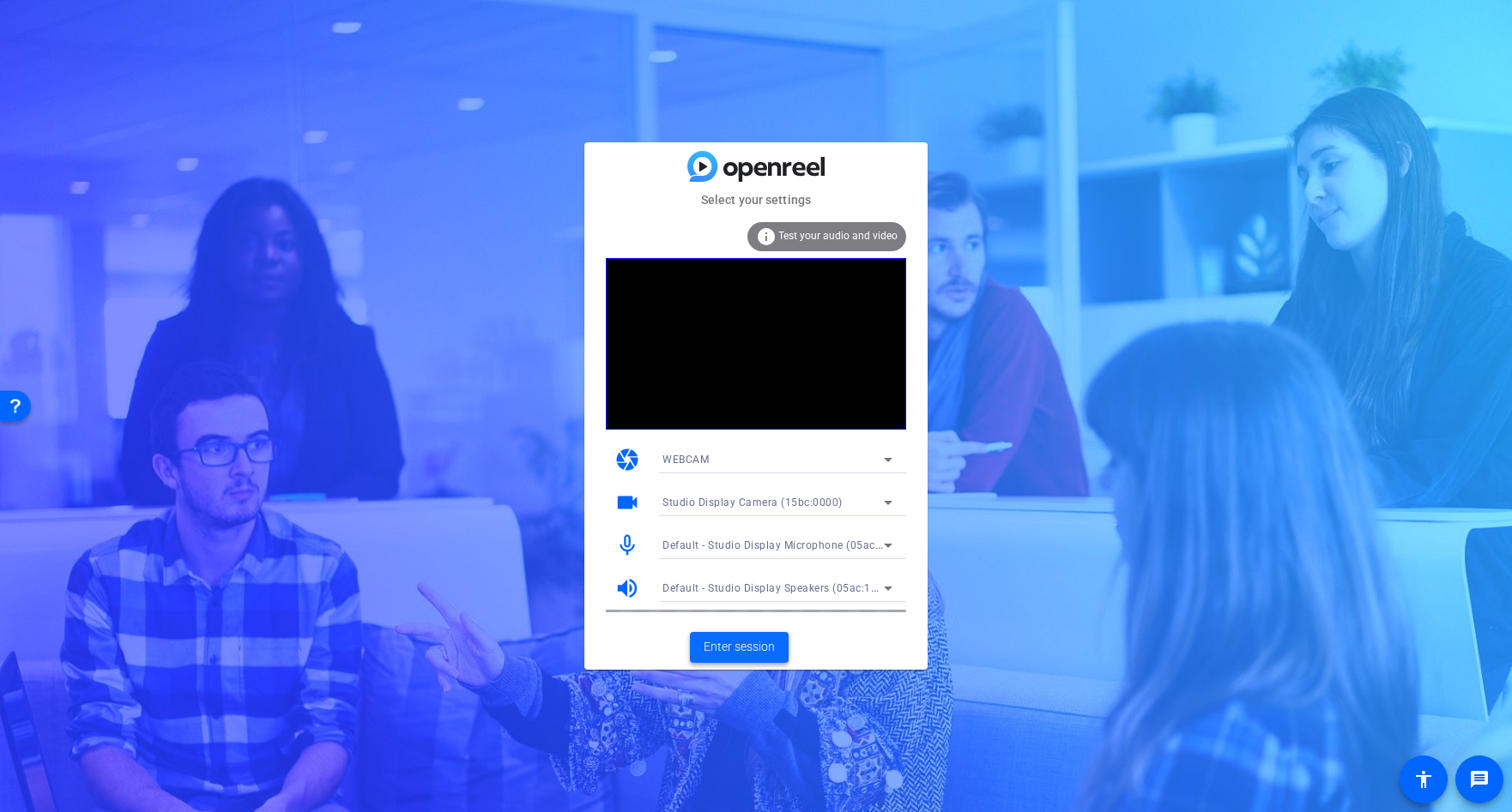
click at [751, 643] on span "Enter session" at bounding box center [739, 647] width 72 height 18
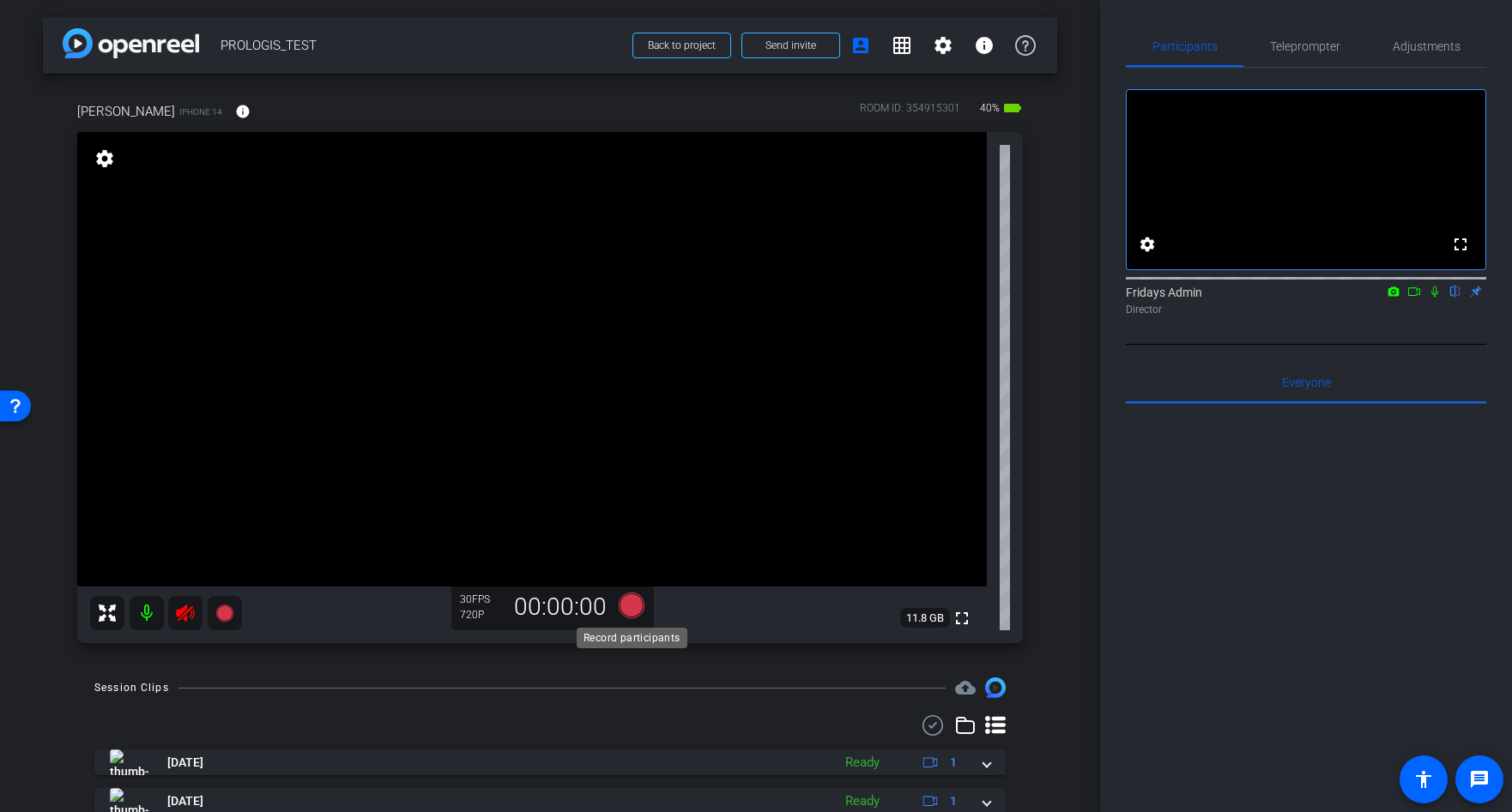
click at [639, 602] on icon at bounding box center [631, 604] width 25 height 25
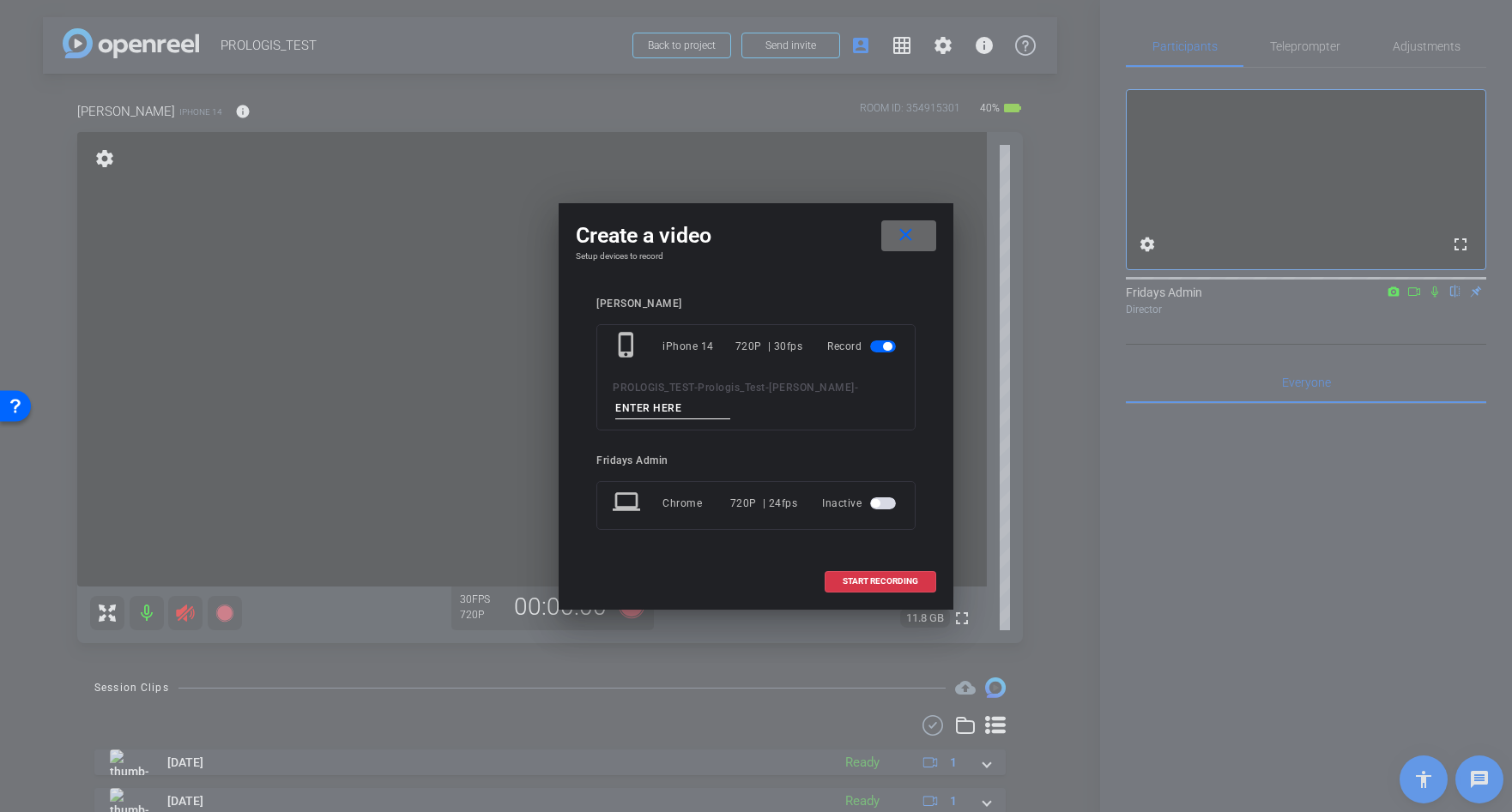
drag, startPoint x: 902, startPoint y: 231, endPoint x: 954, endPoint y: 253, distance: 56.5
click at [903, 231] on mat-icon "close" at bounding box center [906, 235] width 22 height 22
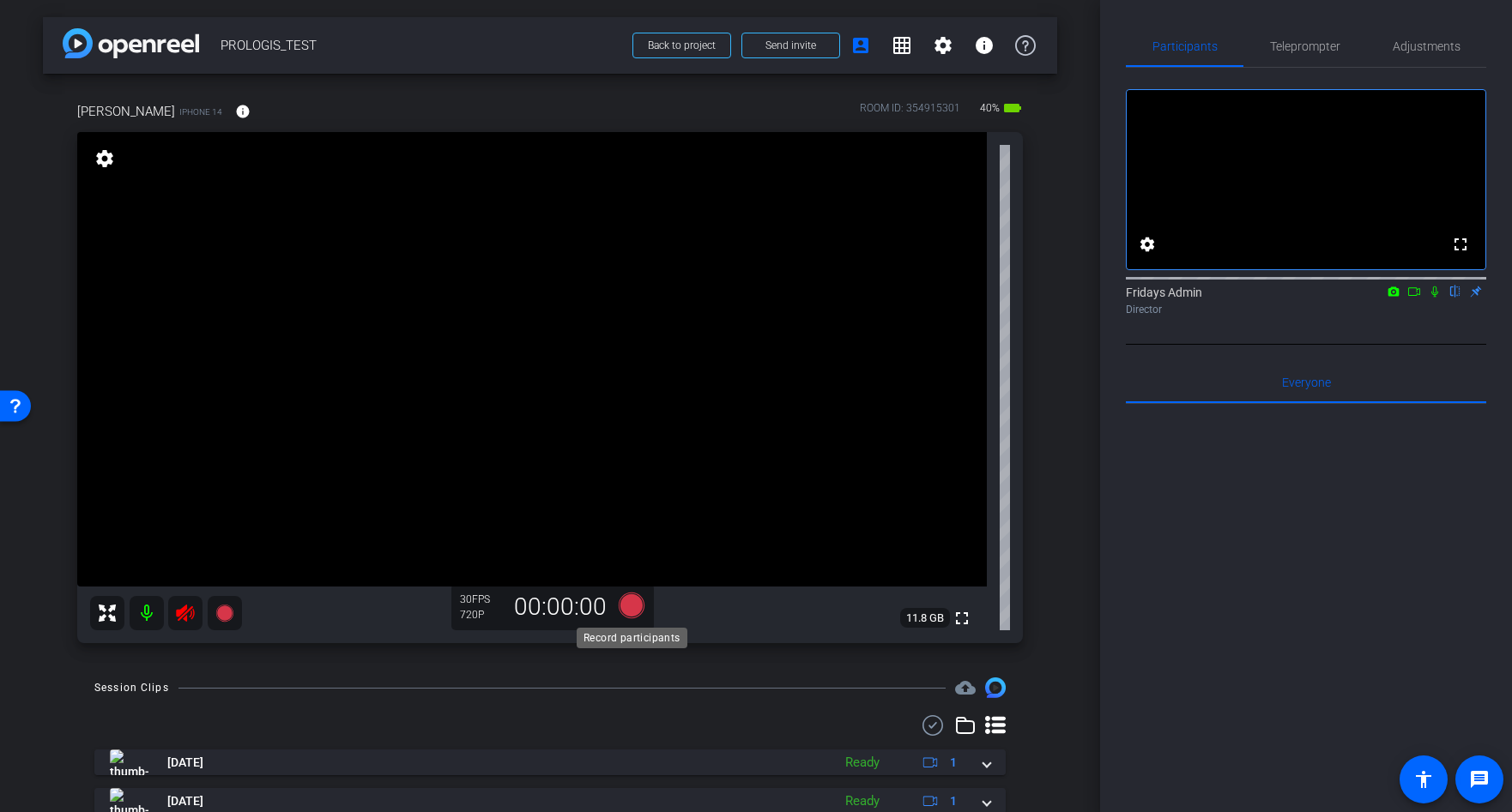
click at [627, 606] on icon at bounding box center [631, 604] width 25 height 25
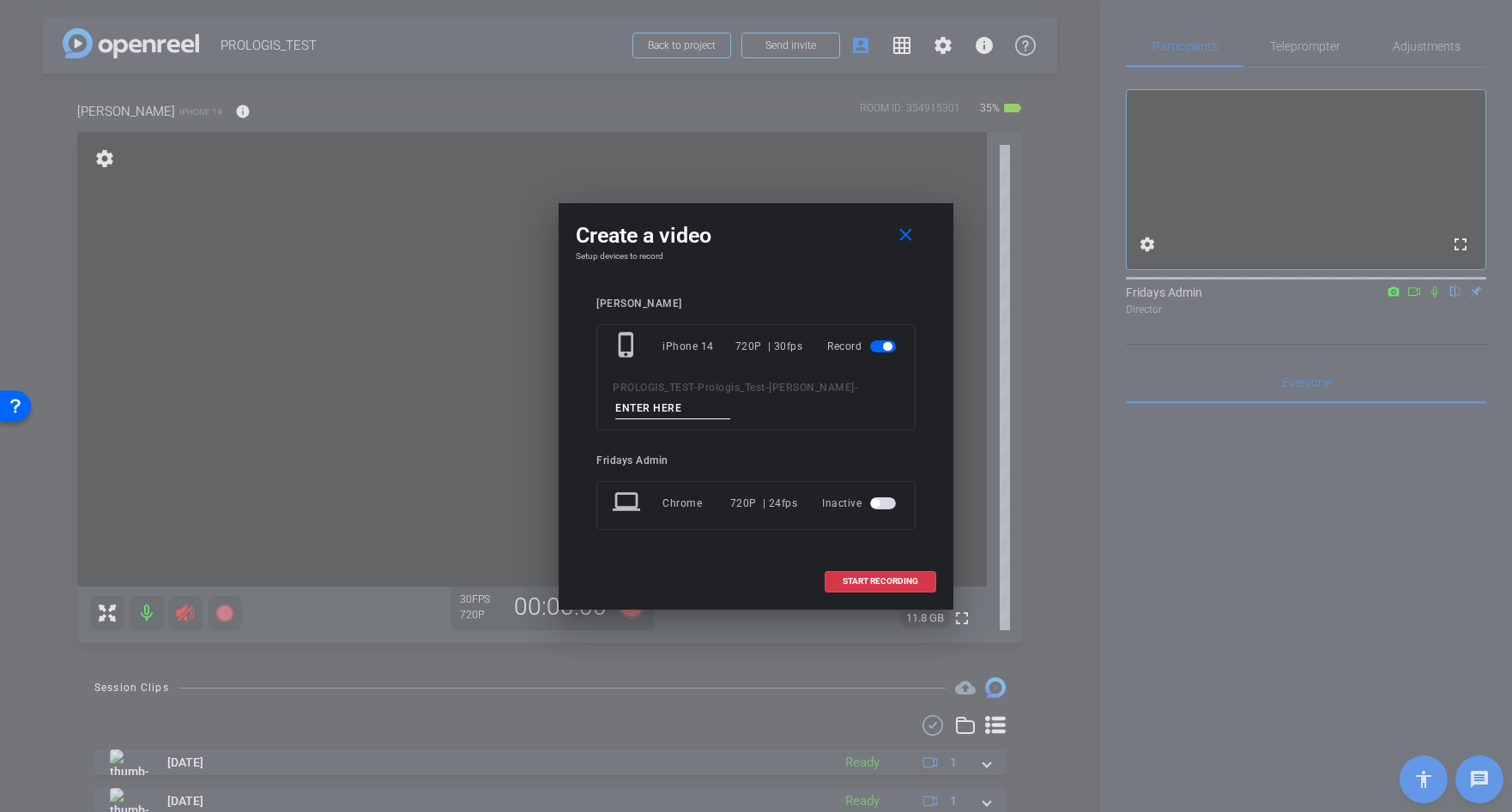
drag, startPoint x: 632, startPoint y: 412, endPoint x: 594, endPoint y: 414, distance: 38.1
click at [632, 412] on input at bounding box center [673, 408] width 115 height 22
type input "Perry test"
click at [872, 590] on span at bounding box center [880, 581] width 110 height 41
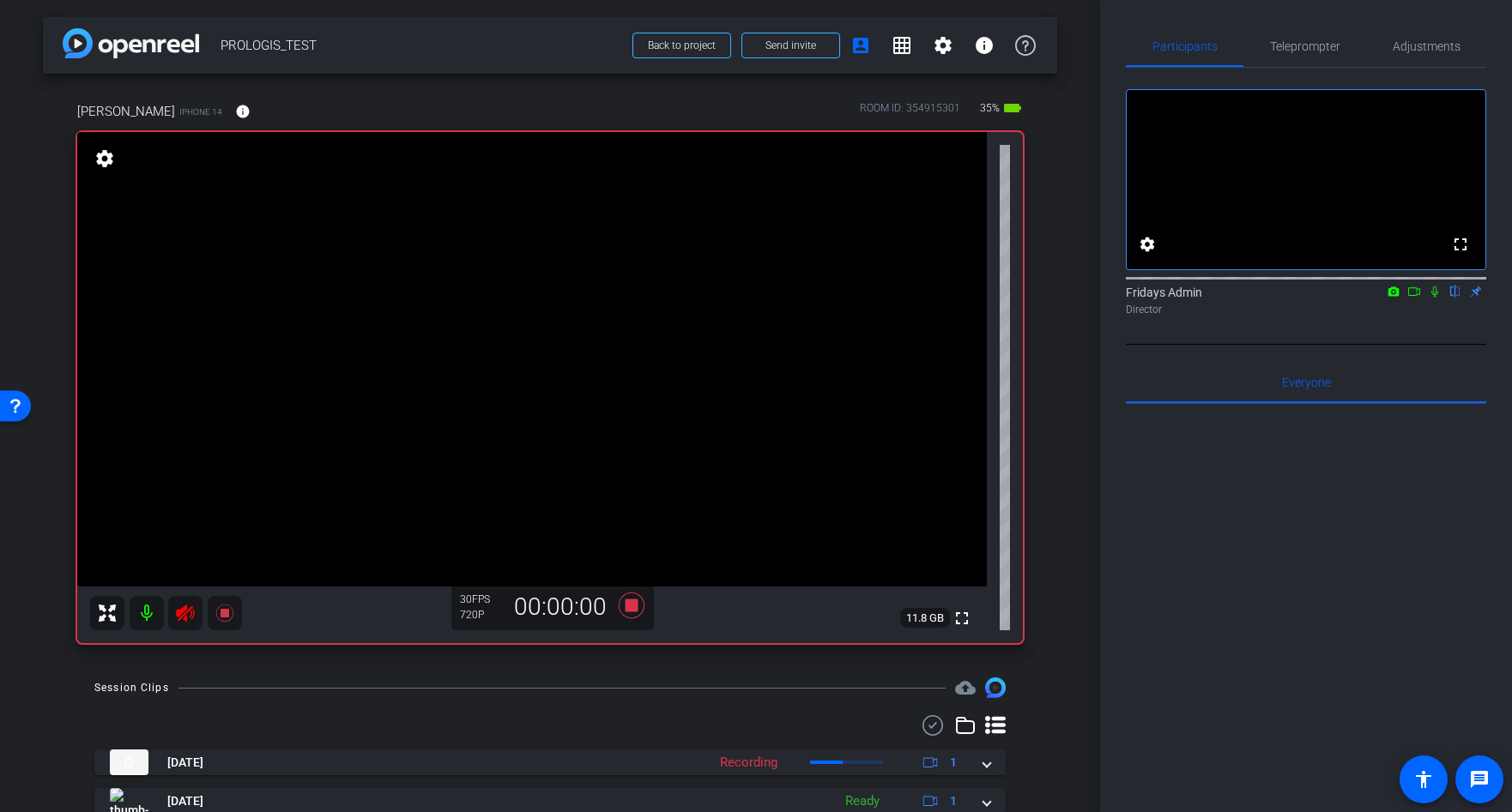
click at [181, 622] on icon at bounding box center [186, 613] width 21 height 21
drag, startPoint x: 630, startPoint y: 606, endPoint x: 690, endPoint y: 617, distance: 61.0
click at [630, 606] on icon at bounding box center [631, 604] width 25 height 25
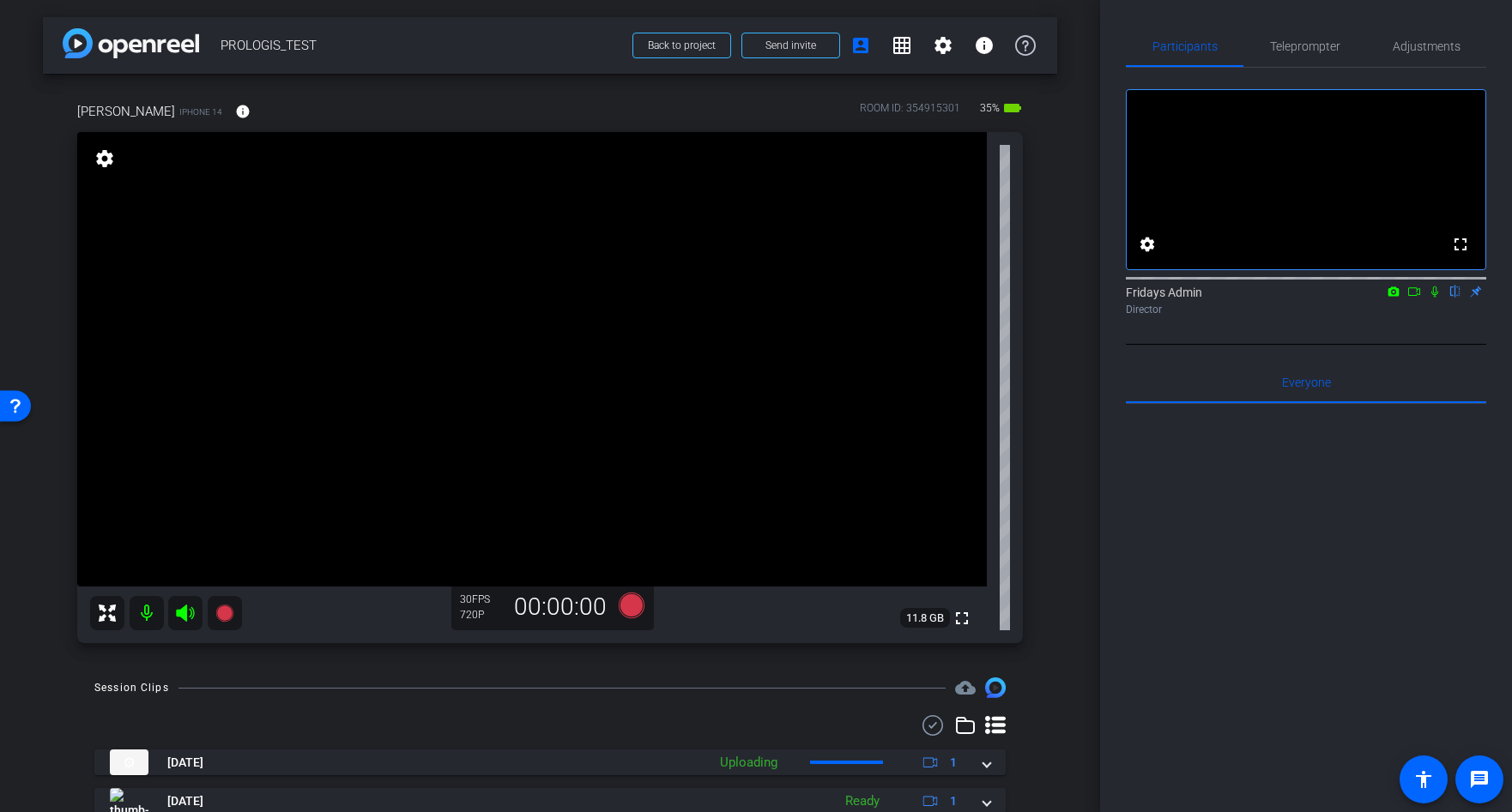
scroll to position [102, 0]
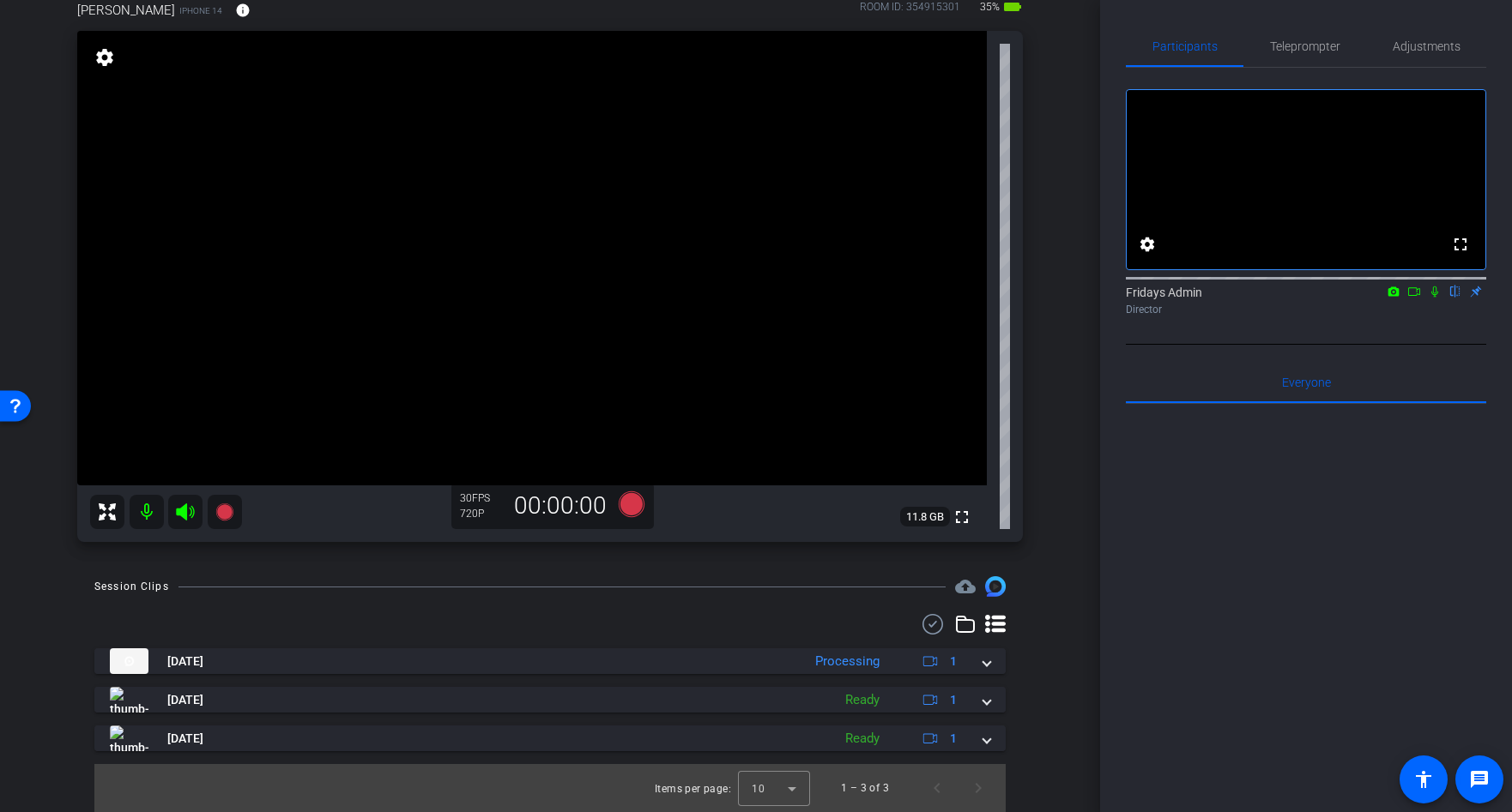
click at [1438, 297] on icon at bounding box center [1434, 291] width 14 height 12
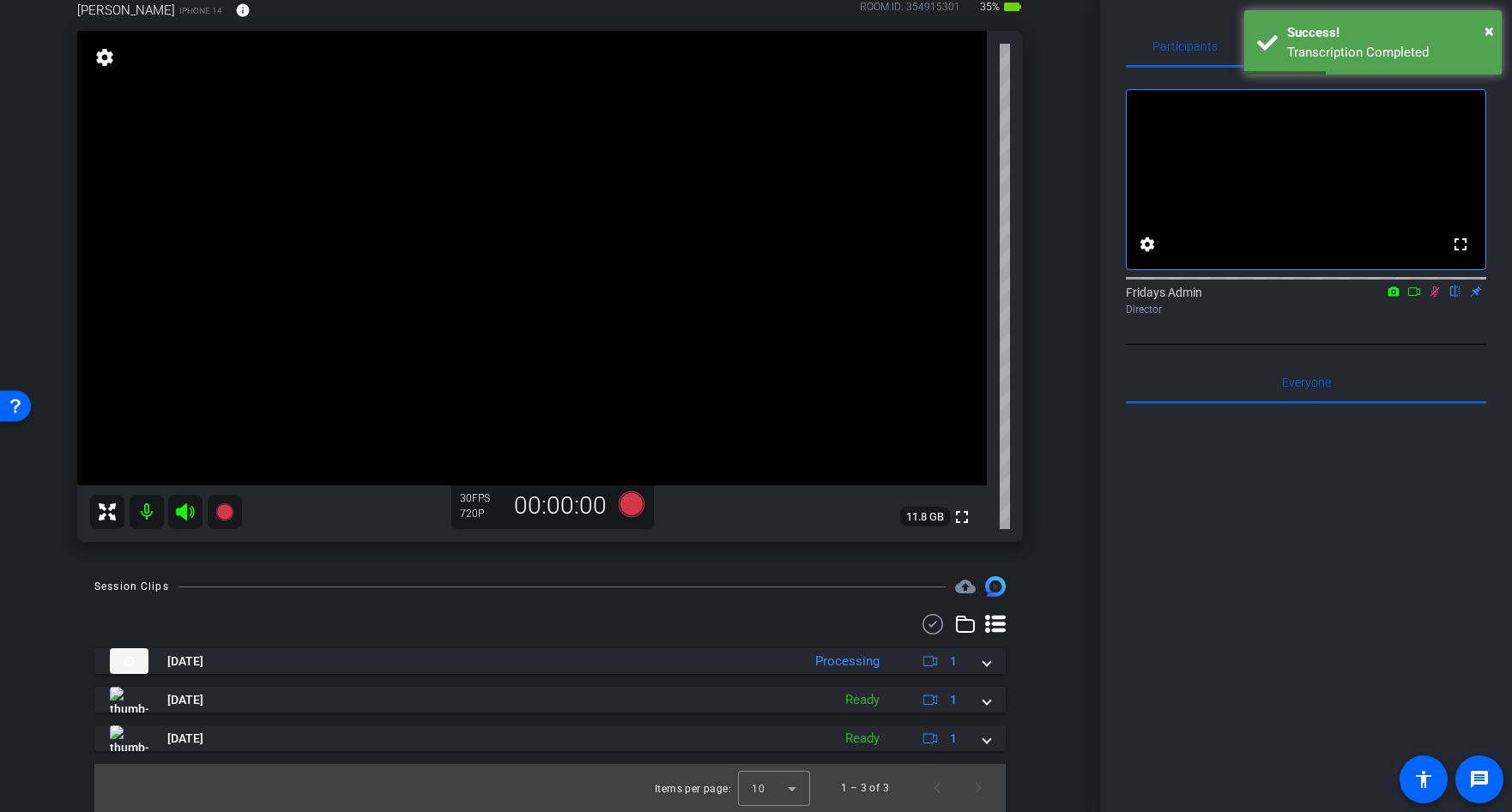
scroll to position [0, 0]
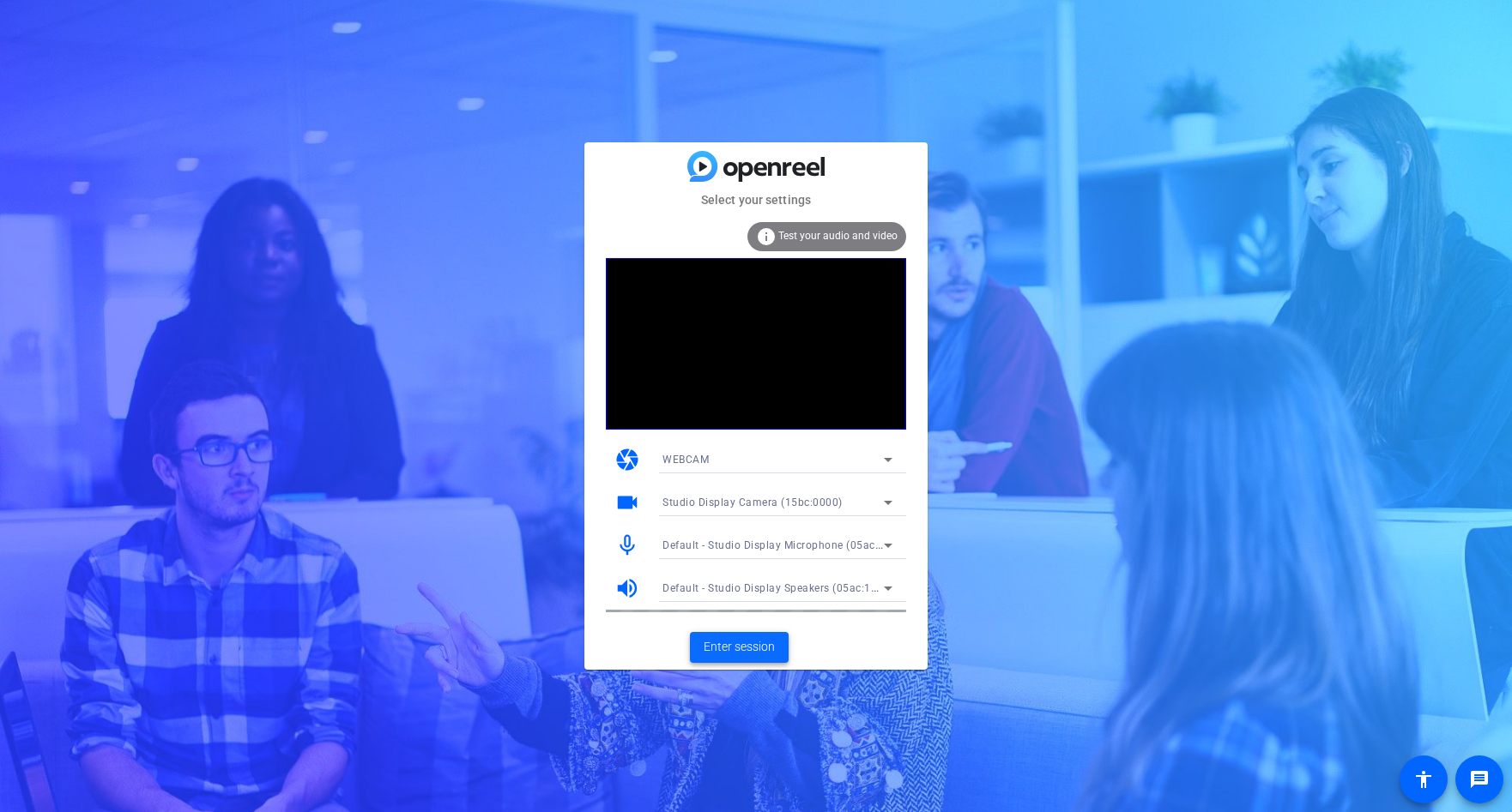
click at [751, 649] on span "Enter session" at bounding box center [739, 647] width 72 height 18
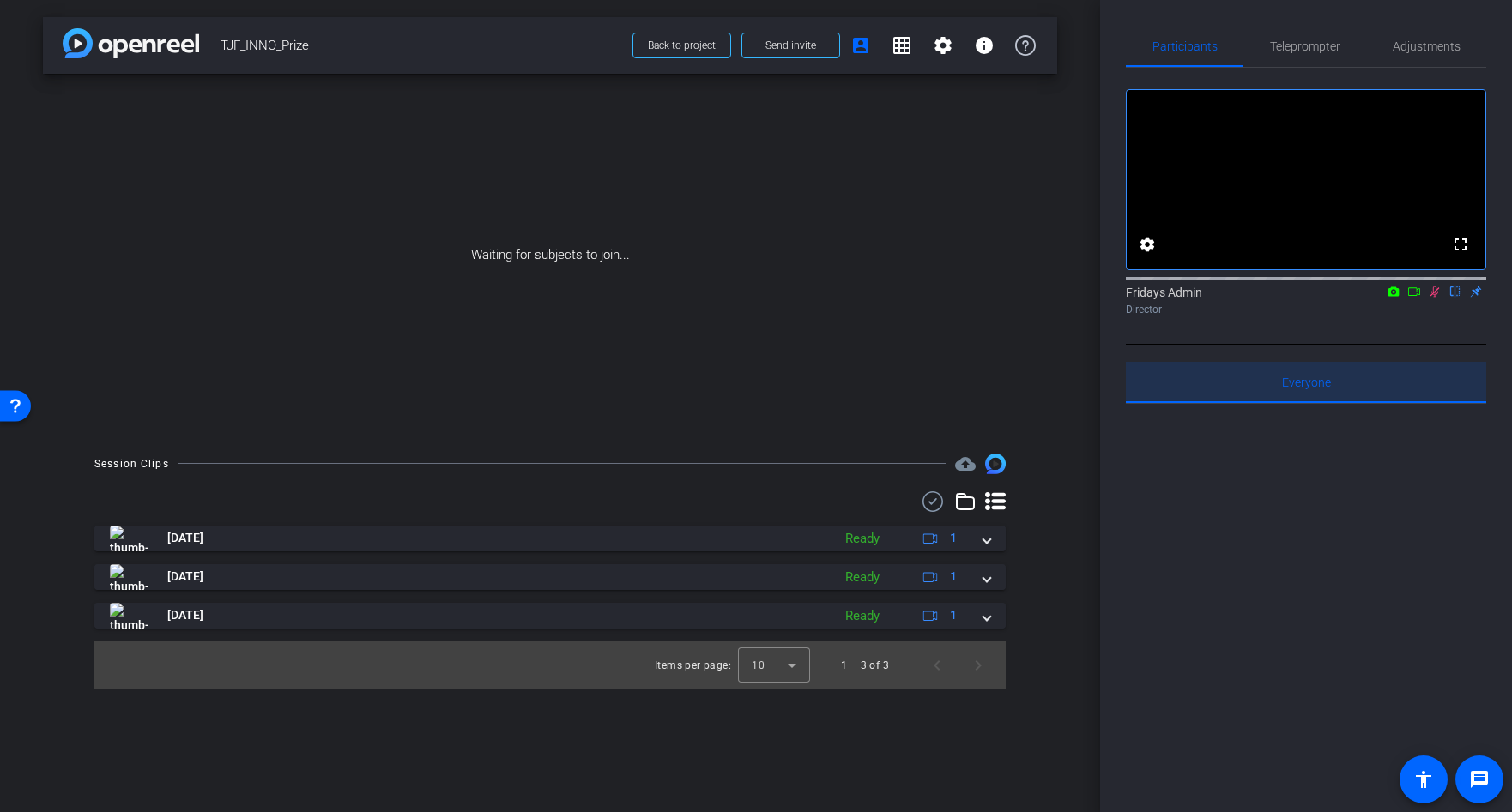
click at [1307, 388] on span "Everyone 0" at bounding box center [1306, 383] width 49 height 12
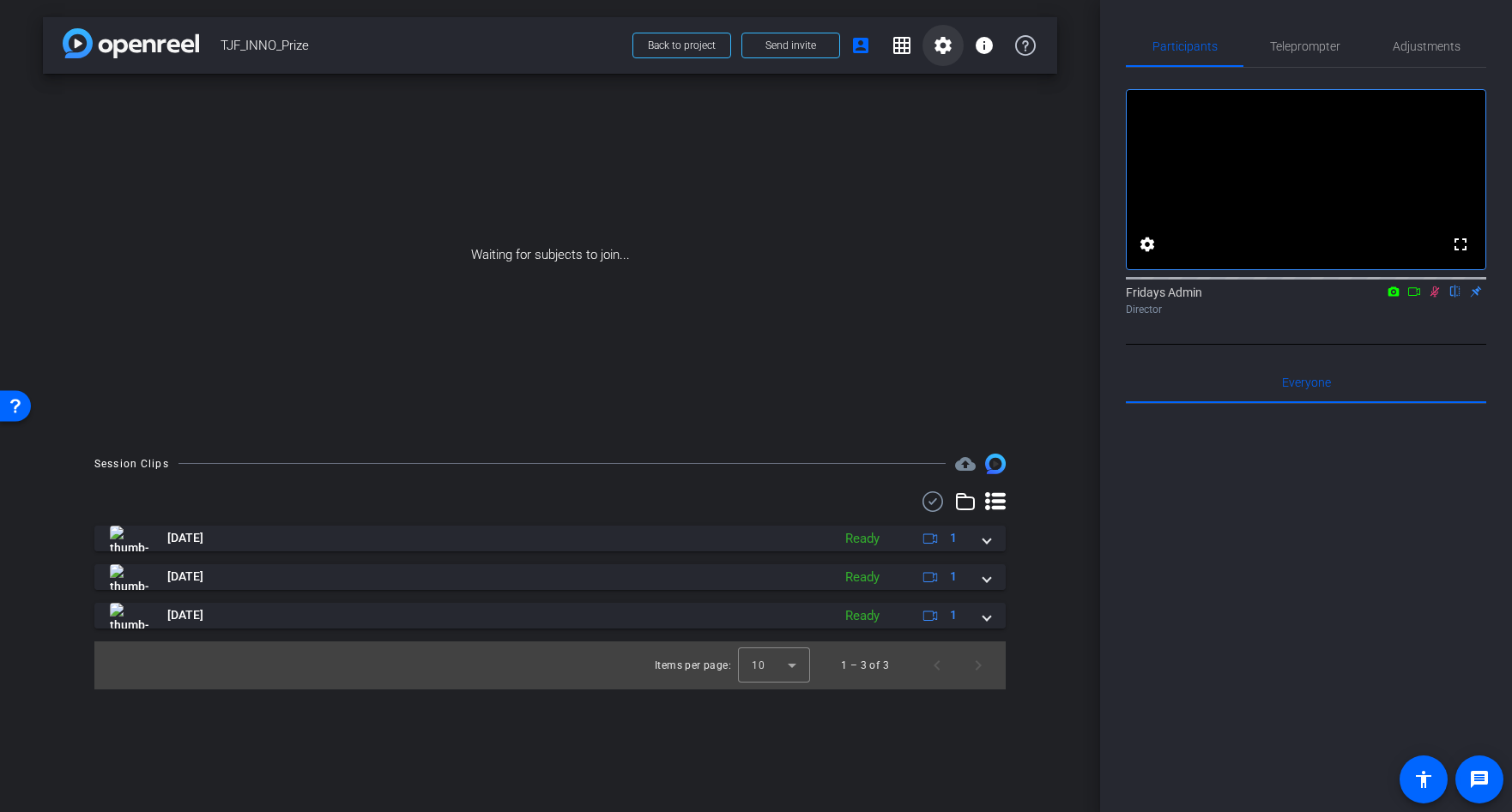
click at [934, 44] on mat-icon "settings" at bounding box center [943, 45] width 21 height 21
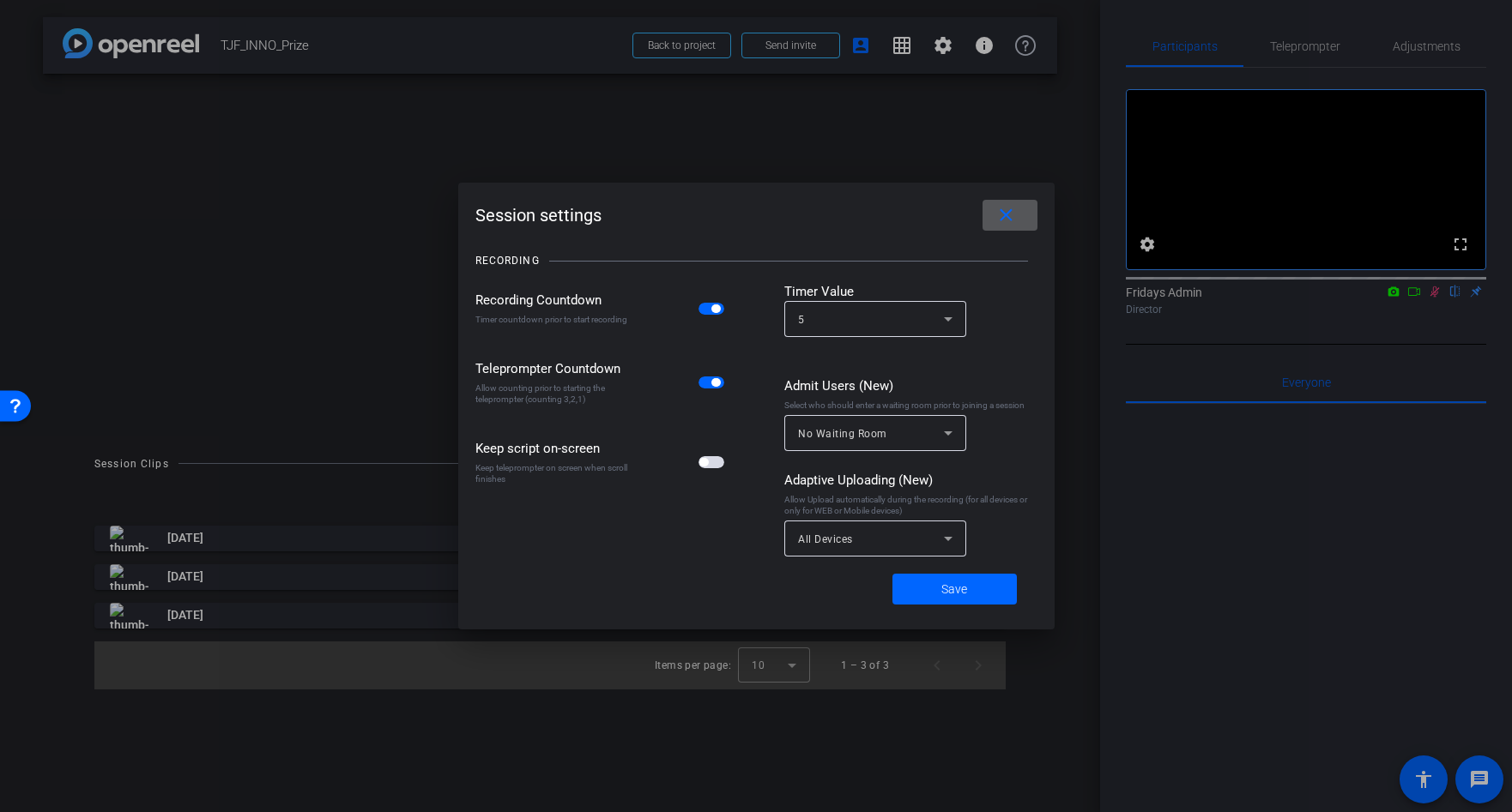
click at [934, 44] on div at bounding box center [756, 406] width 1512 height 812
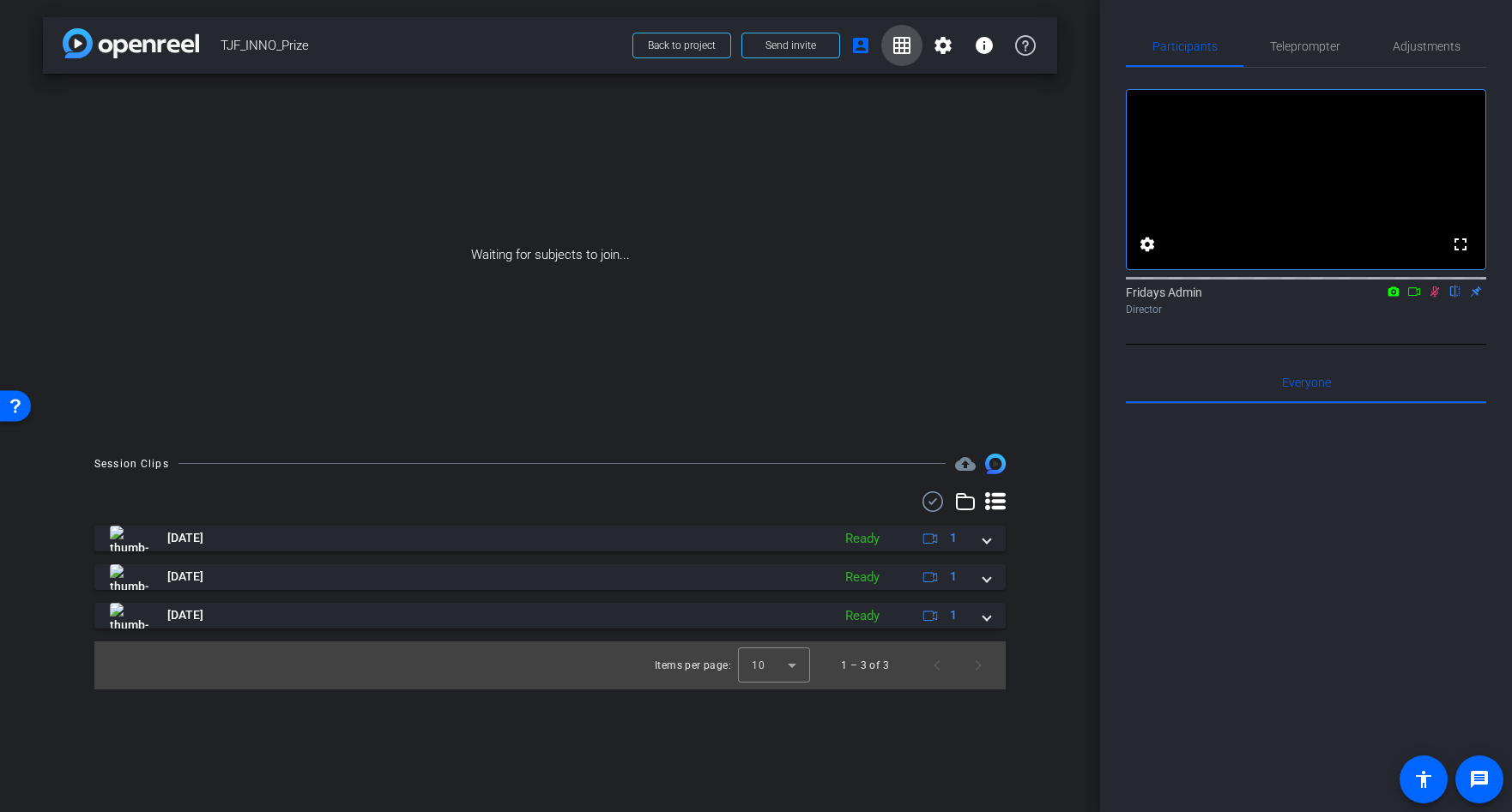
click at [908, 46] on mat-icon "grid_on" at bounding box center [902, 45] width 21 height 21
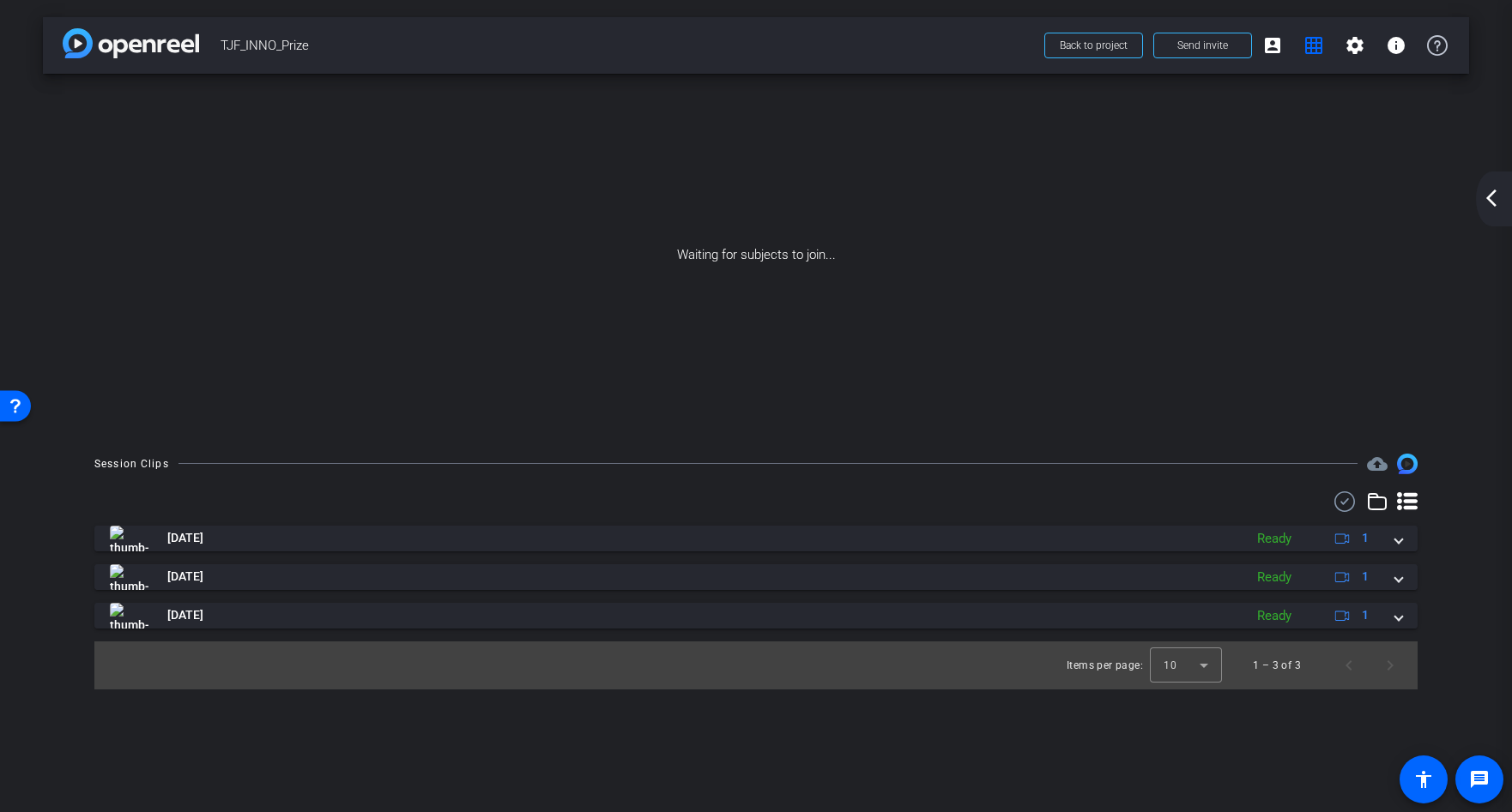
click at [1486, 194] on mat-icon "arrow_back_ios_new" at bounding box center [1491, 198] width 21 height 21
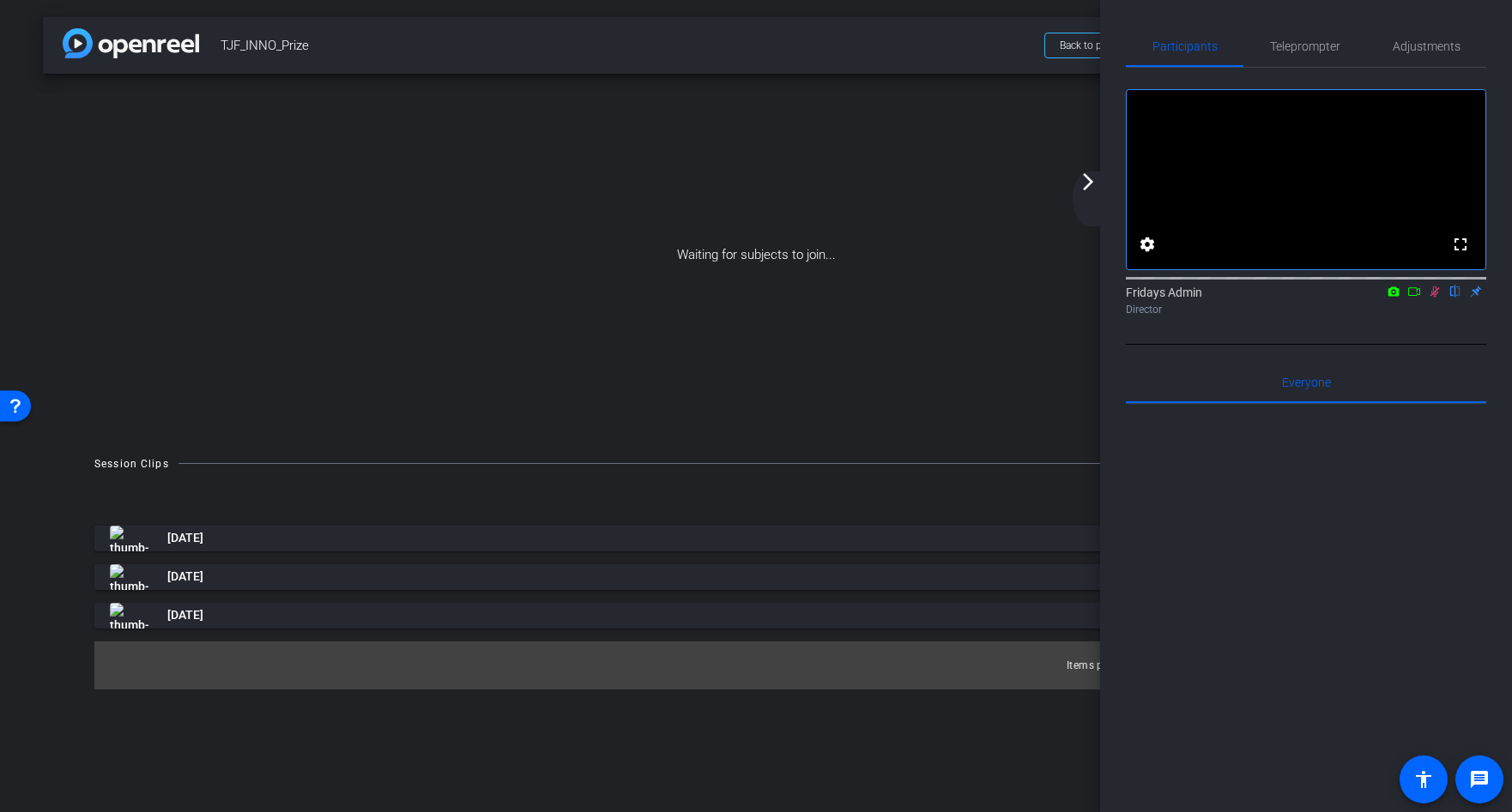
click at [994, 42] on span "TJF_INNO_Prize" at bounding box center [627, 44] width 813 height 34
click at [1069, 47] on span "Back to project" at bounding box center [1093, 45] width 68 height 12
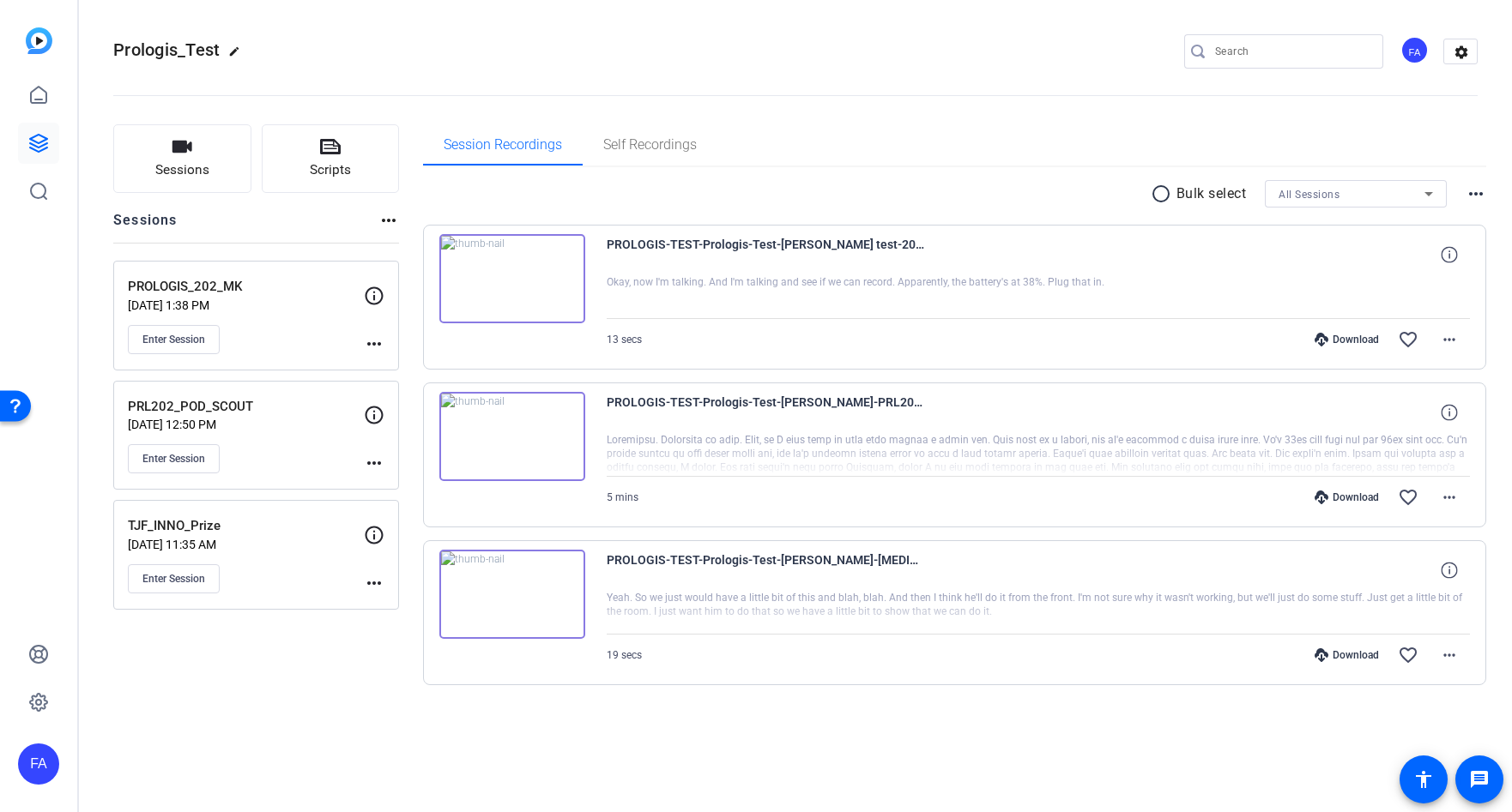
click at [369, 579] on mat-icon "more_horiz" at bounding box center [374, 583] width 21 height 21
click at [393, 604] on span "Edit Session" at bounding box center [416, 608] width 78 height 21
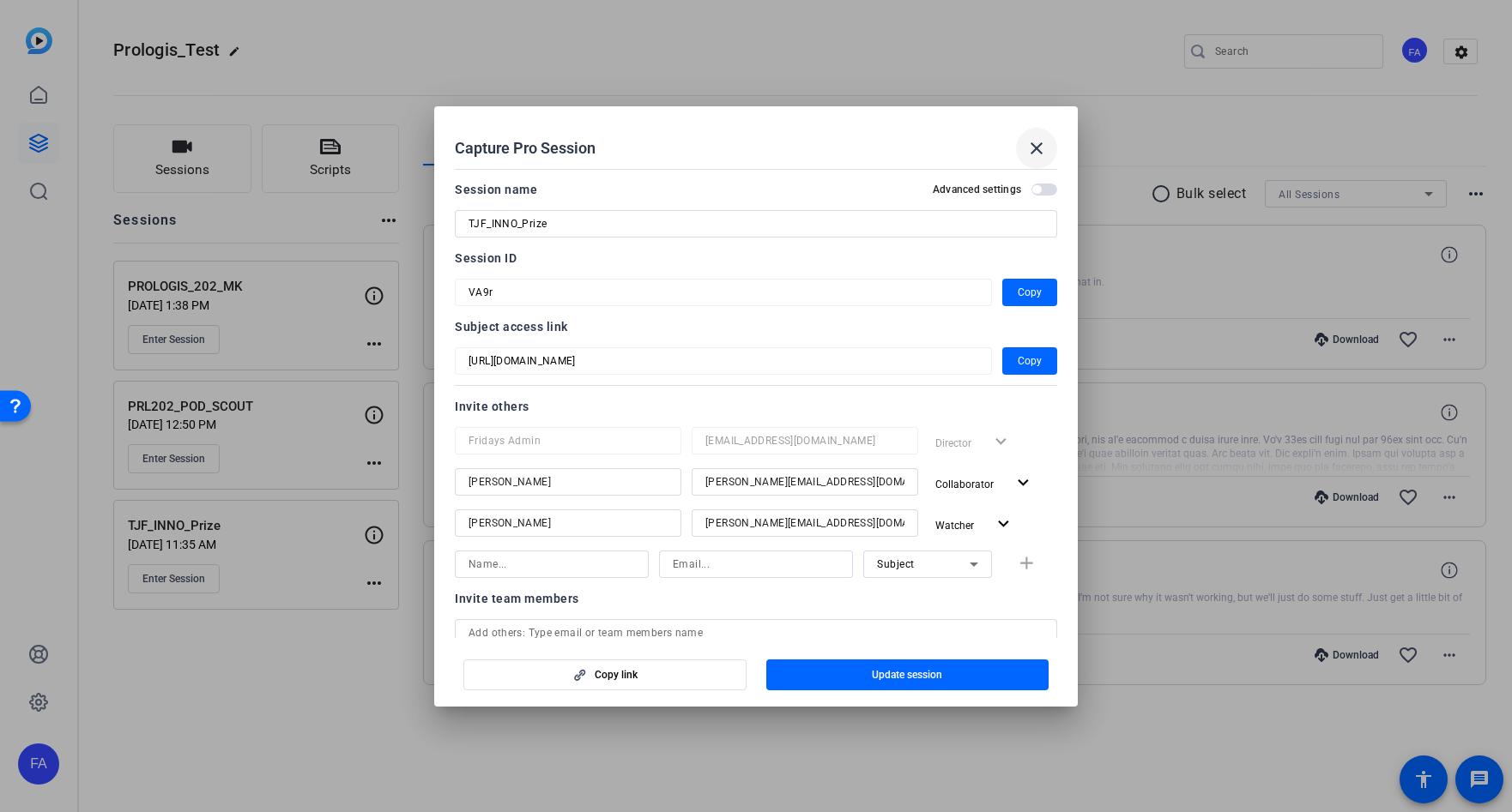
click at [1036, 147] on mat-icon "close" at bounding box center [1037, 148] width 21 height 21
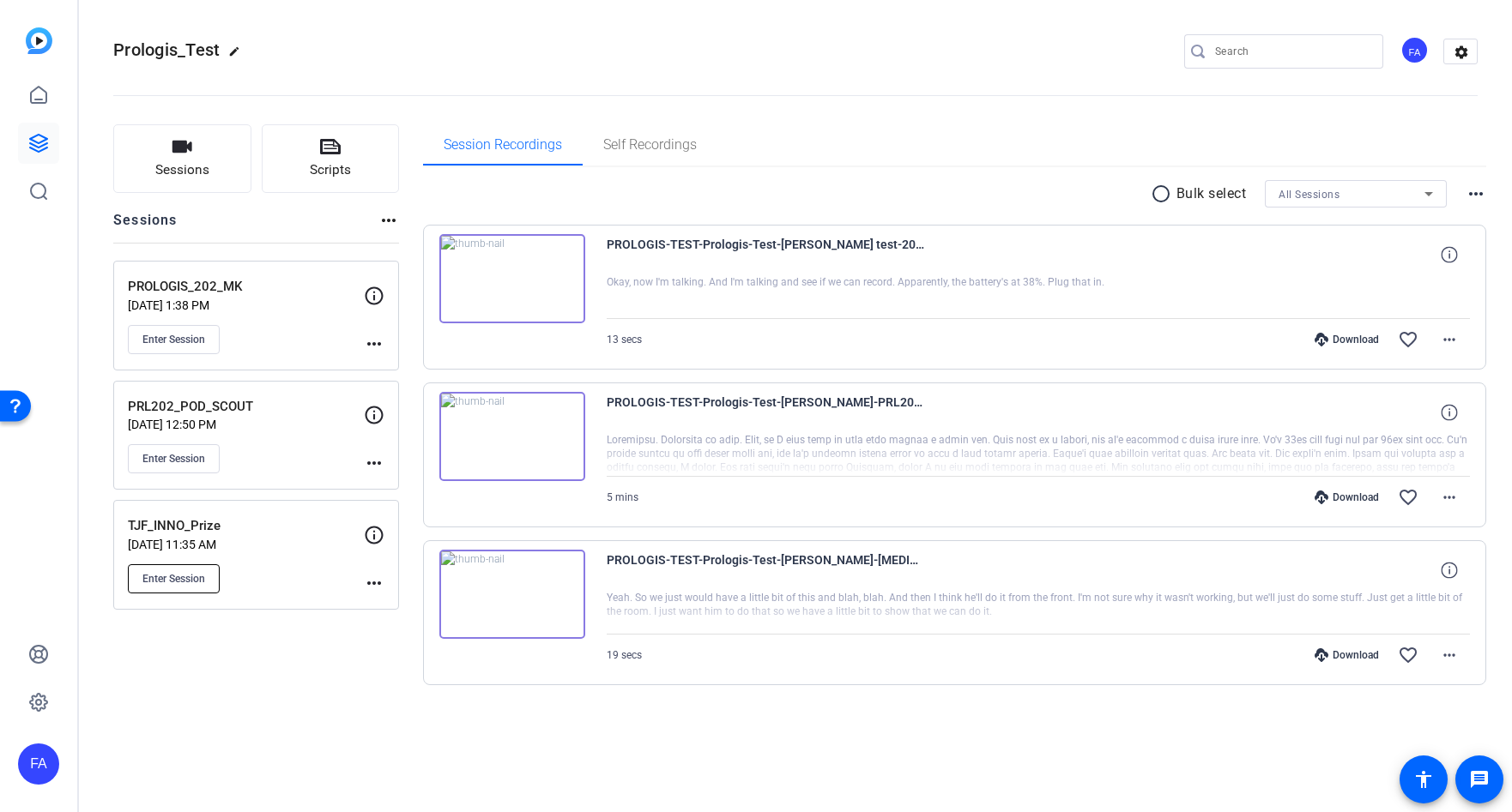
click at [183, 580] on span "Enter Session" at bounding box center [174, 579] width 63 height 14
click at [38, 766] on div "FA" at bounding box center [38, 764] width 41 height 41
click at [395, 719] on div at bounding box center [756, 406] width 1512 height 812
click at [1450, 340] on mat-icon "more_horiz" at bounding box center [1449, 340] width 21 height 21
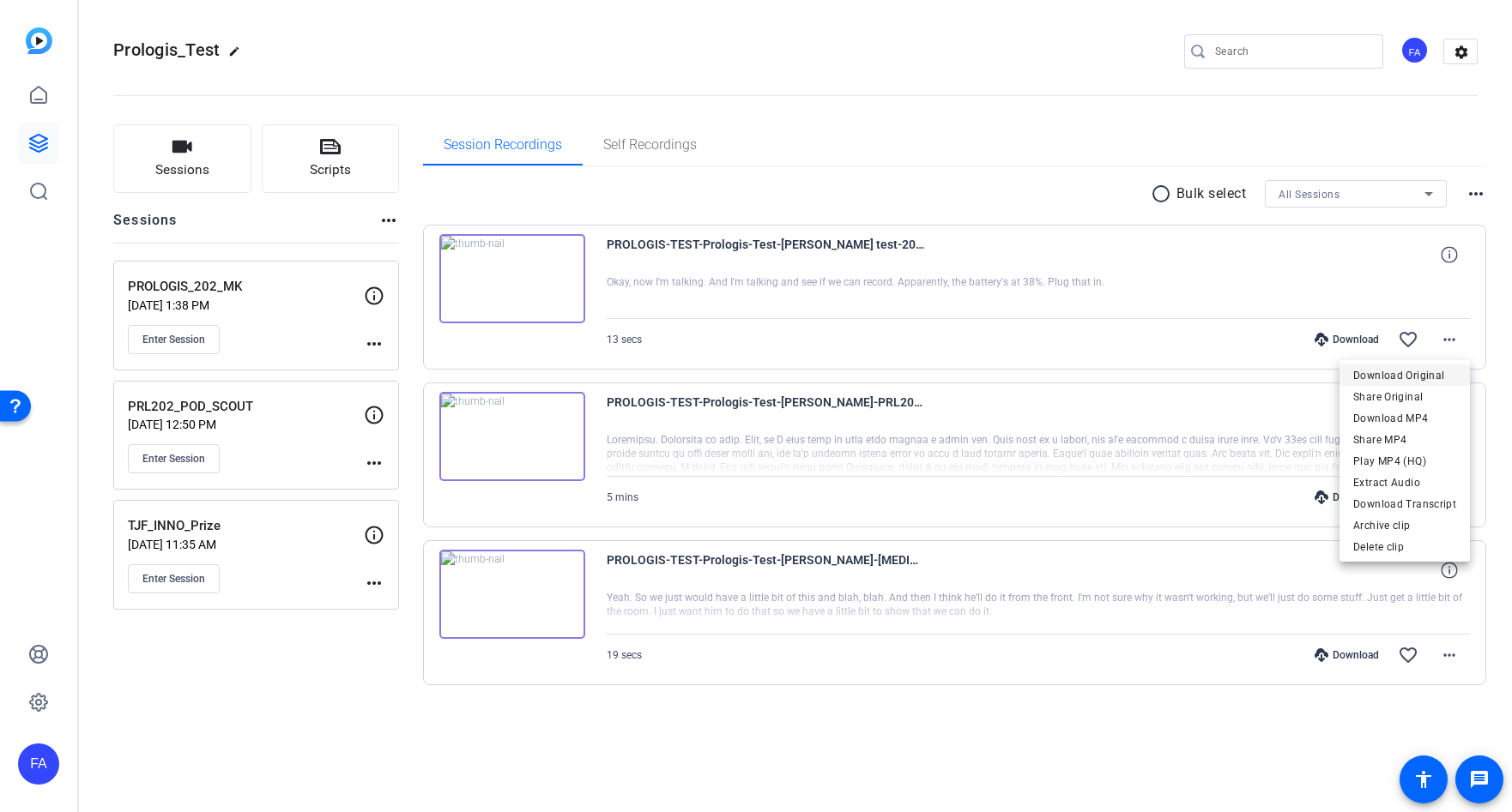
click at [1414, 376] on span "Download Original" at bounding box center [1405, 376] width 103 height 21
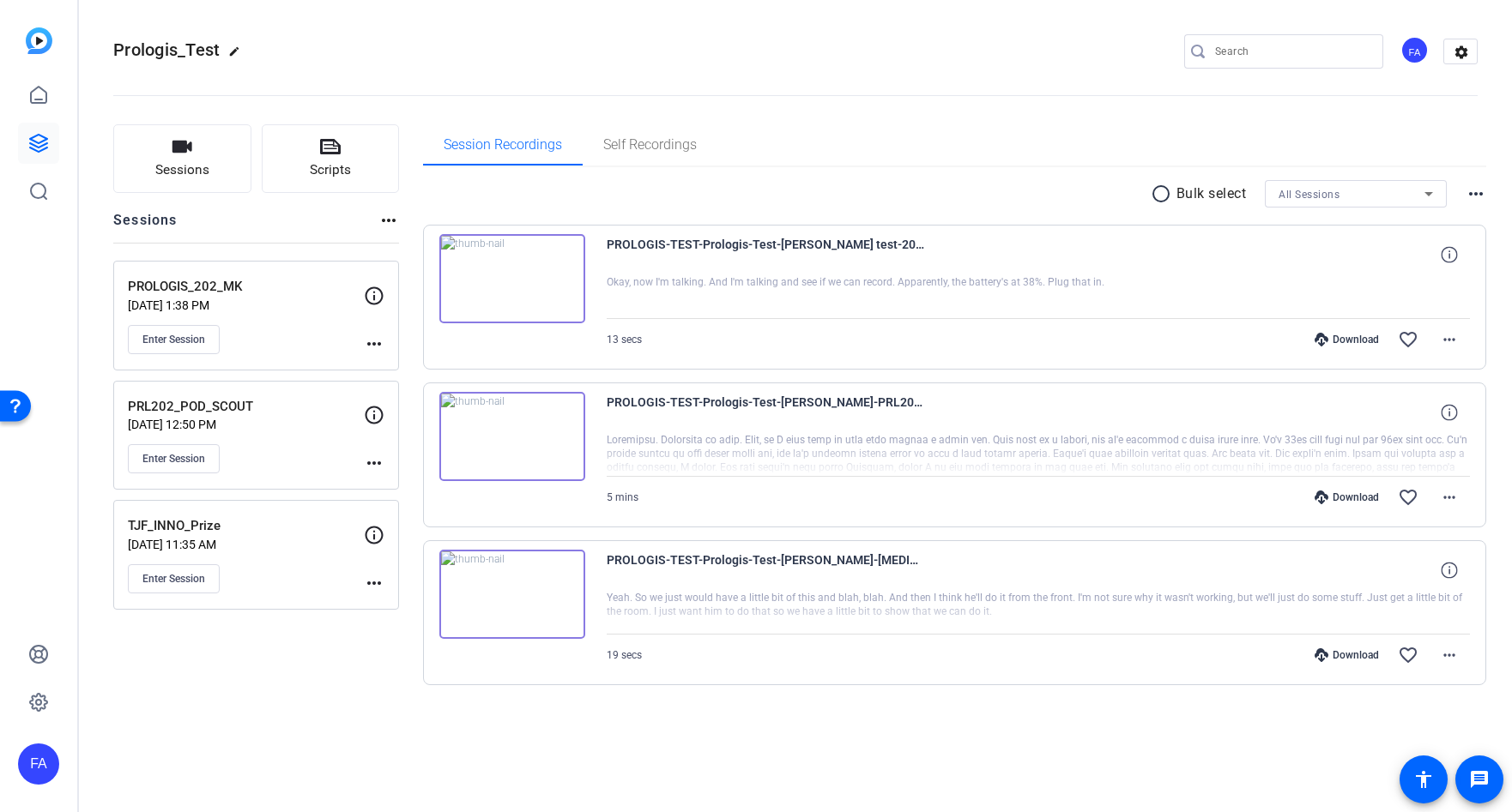
click at [40, 754] on div "FA" at bounding box center [38, 764] width 41 height 41
click at [216, 750] on mat-icon "logout" at bounding box center [206, 750] width 21 height 21
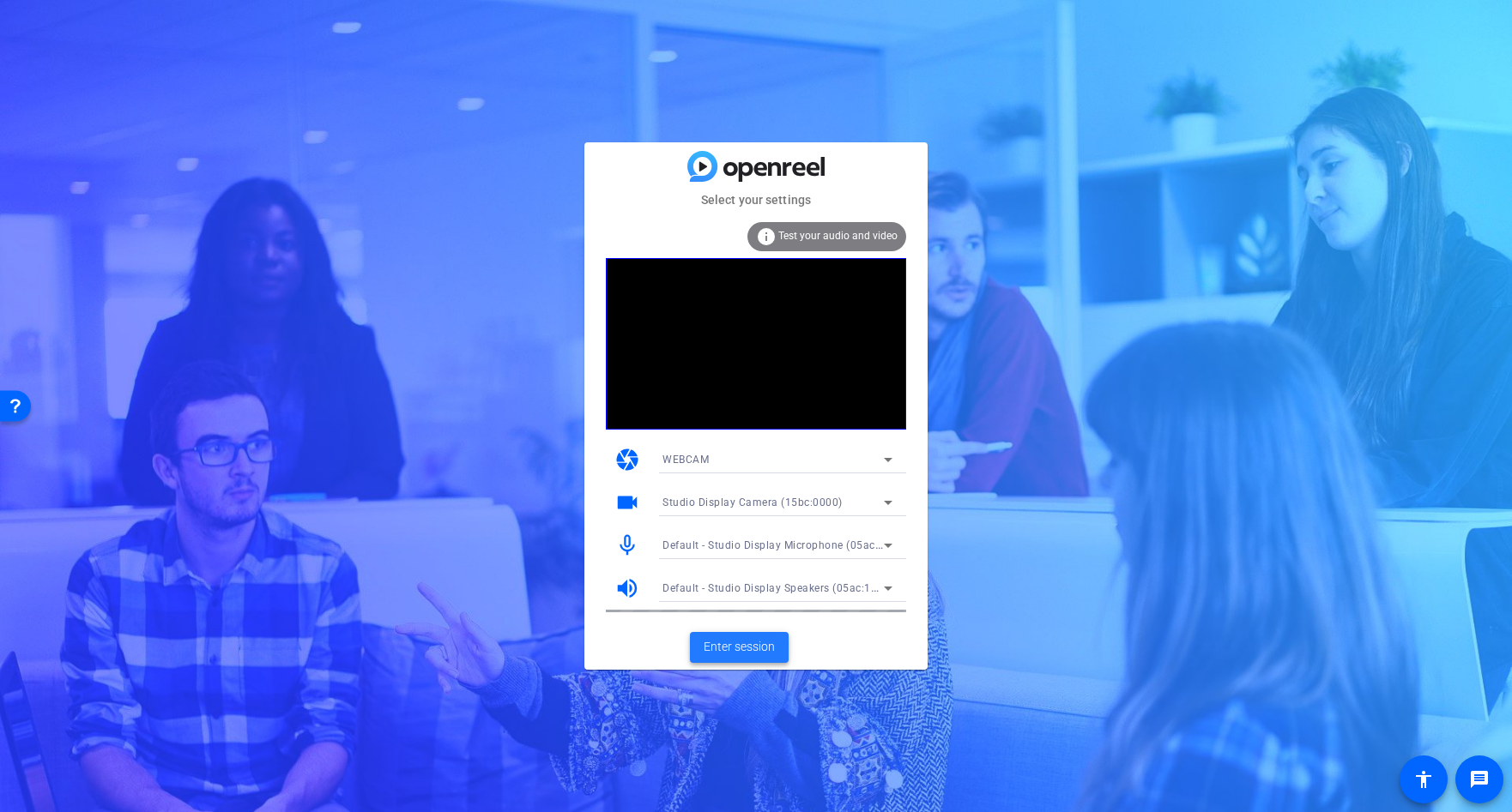
click at [748, 645] on span "Enter session" at bounding box center [739, 647] width 72 height 18
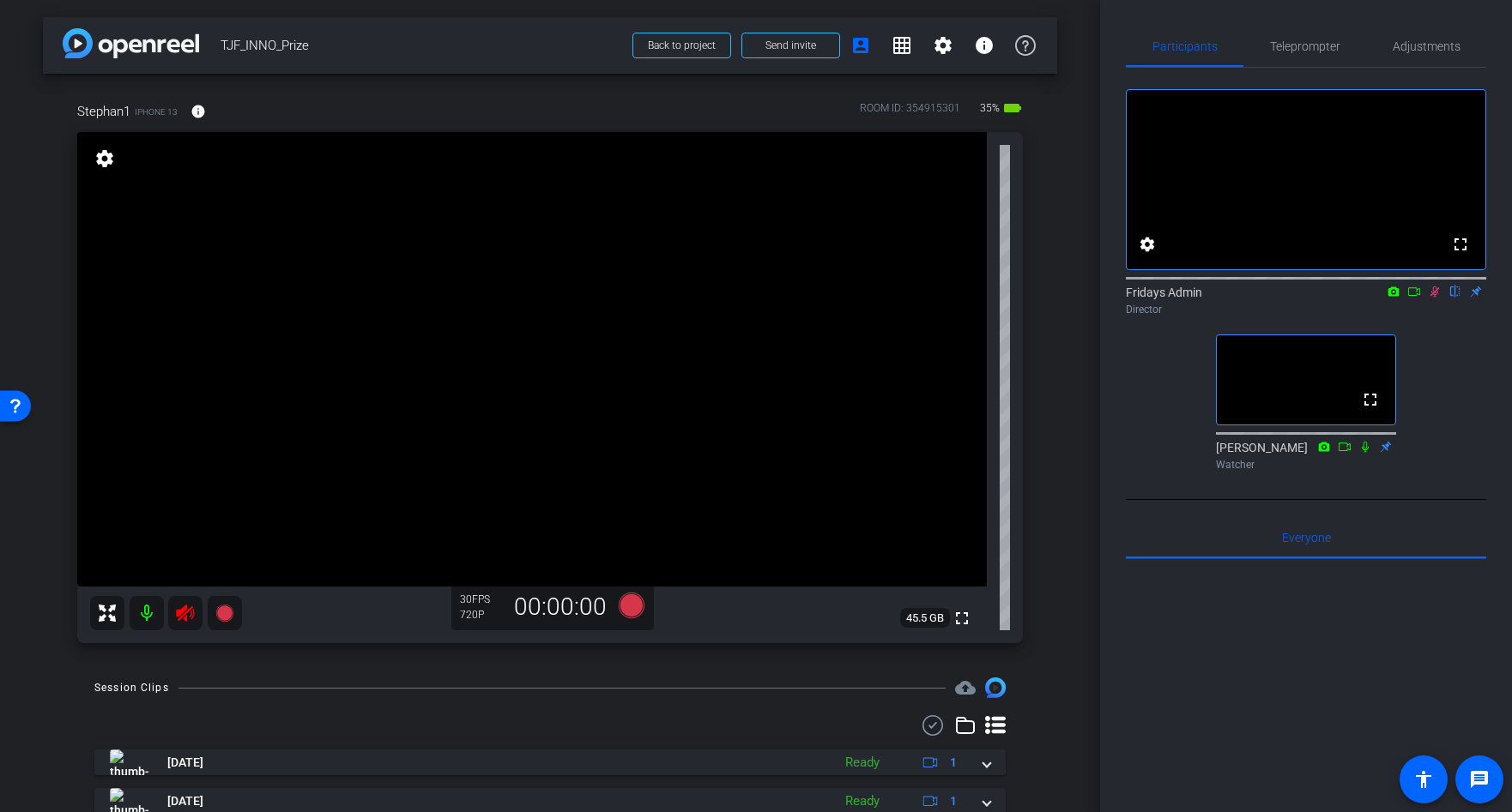
click at [150, 606] on mat-icon at bounding box center [146, 612] width 34 height 34
